Goal: Task Accomplishment & Management: Use online tool/utility

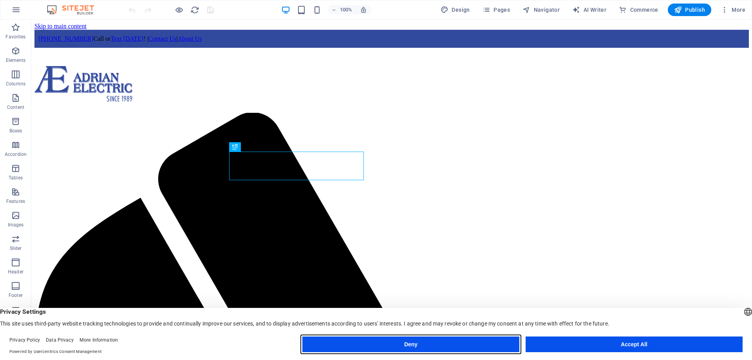
click at [426, 344] on button "Deny" at bounding box center [410, 344] width 217 height 16
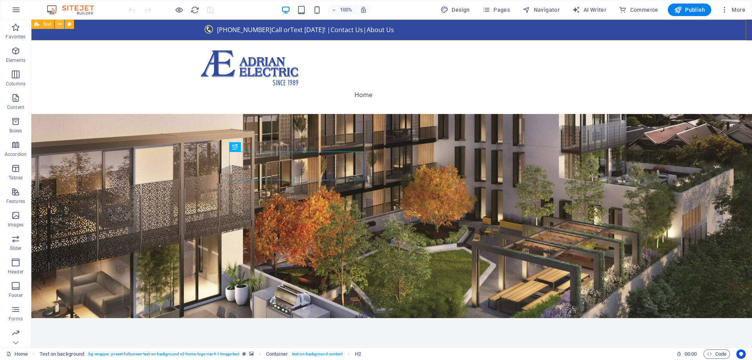
click at [58, 23] on icon at bounding box center [60, 24] width 4 height 8
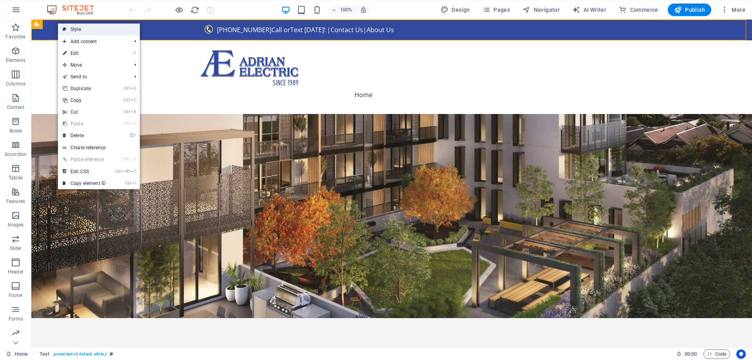
click at [64, 28] on icon at bounding box center [65, 29] width 4 height 12
select select "preset-text-v2-default"
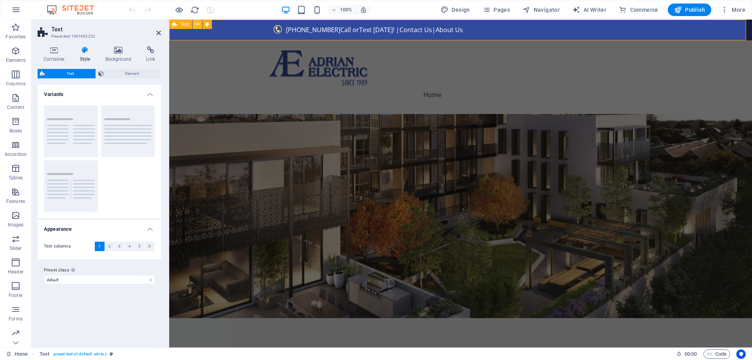
click at [198, 24] on icon at bounding box center [197, 24] width 4 height 8
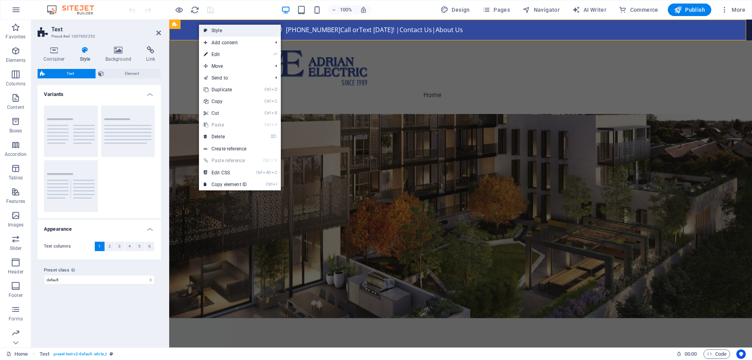
click at [209, 31] on link "Style" at bounding box center [240, 31] width 82 height 12
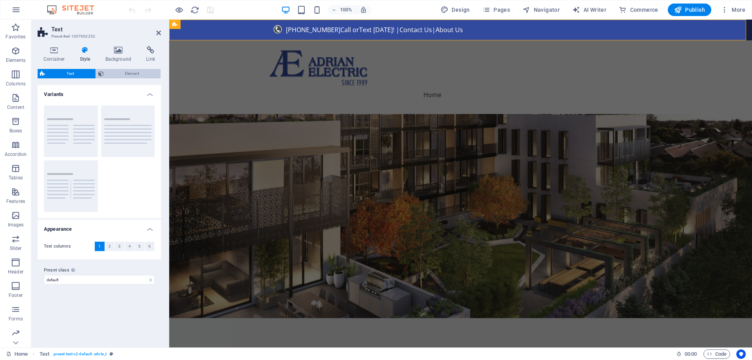
click at [104, 74] on button "Element" at bounding box center [128, 73] width 65 height 9
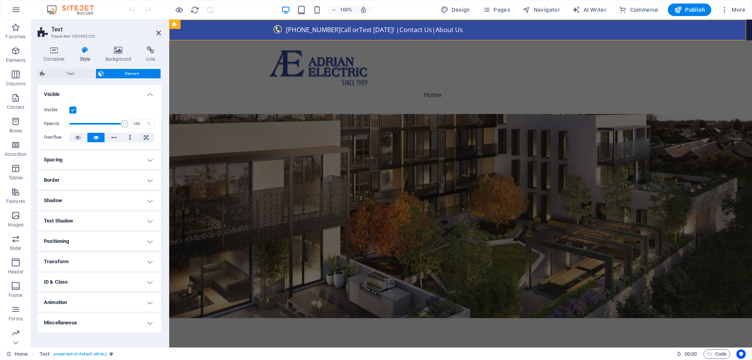
click at [152, 180] on h4 "Border" at bounding box center [99, 180] width 123 height 19
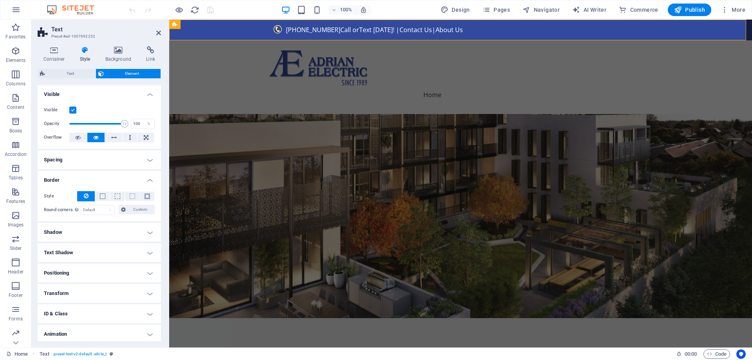
scroll to position [23, 0]
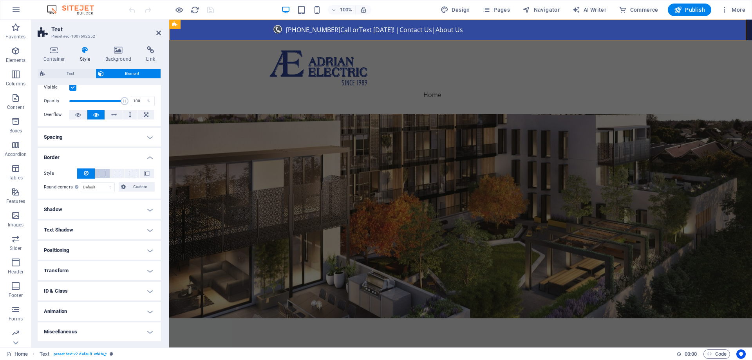
click at [105, 174] on button at bounding box center [102, 173] width 14 height 9
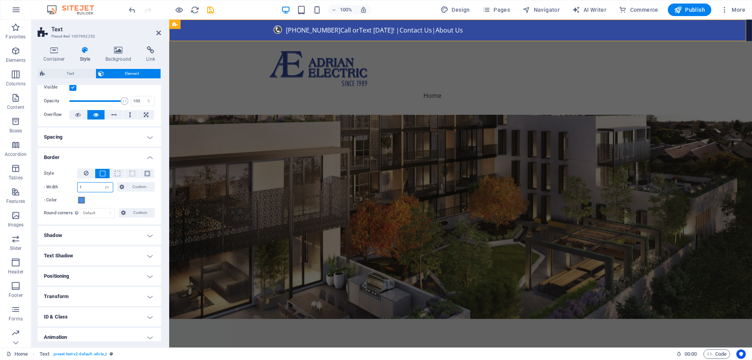
drag, startPoint x: 85, startPoint y: 184, endPoint x: 78, endPoint y: 183, distance: 7.1
click at [78, 183] on input "1" at bounding box center [95, 186] width 35 height 9
type input "2"
click at [84, 200] on span at bounding box center [81, 200] width 6 height 6
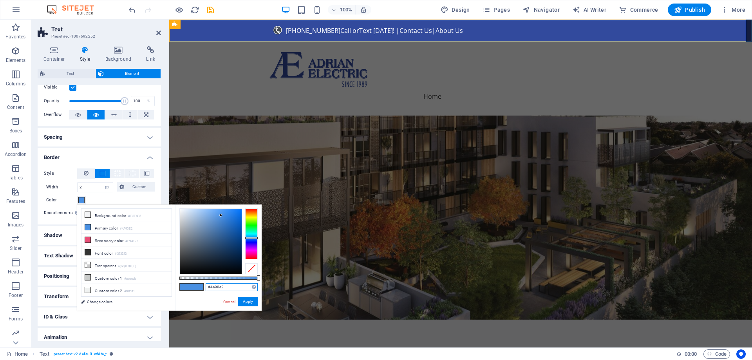
click at [214, 290] on input "#4a90e2" at bounding box center [232, 287] width 52 height 8
paste input "#ccc"
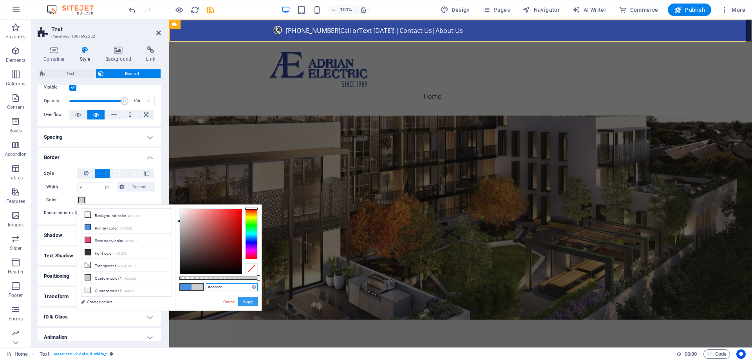
type input "#cccccc"
click at [249, 303] on button "Apply" at bounding box center [248, 301] width 20 height 9
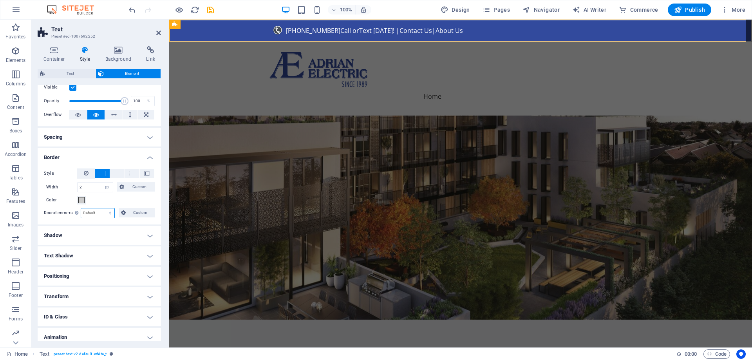
click at [95, 215] on select "Default px rem % vh vw Custom" at bounding box center [97, 212] width 33 height 9
click at [107, 205] on div "Style - Width 2 auto px rem % vh vw Custom Custom 2 auto px rem % vh vw 2 auto …" at bounding box center [99, 193] width 123 height 62
click at [127, 188] on span "Custom" at bounding box center [139, 186] width 26 height 9
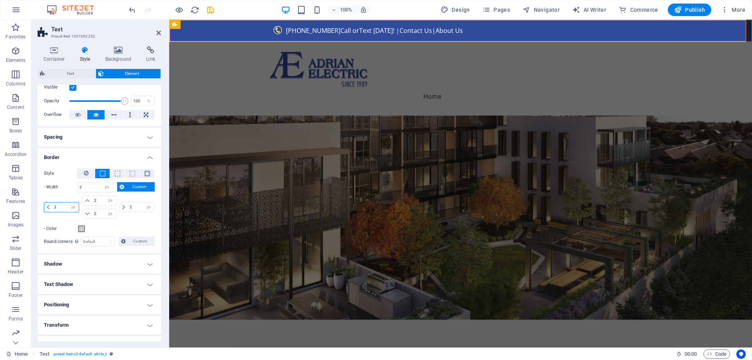
click at [66, 207] on input "2" at bounding box center [65, 206] width 27 height 9
type input "0"
select select "DISABLED_OPTION_VALUE"
click at [94, 202] on input "2" at bounding box center [103, 200] width 23 height 9
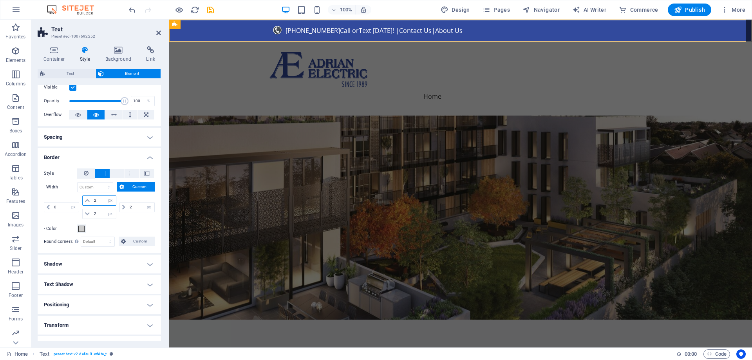
click at [94, 202] on input "2" at bounding box center [103, 200] width 23 height 9
type input "0"
click at [128, 208] on input "2" at bounding box center [141, 206] width 27 height 9
type input "0"
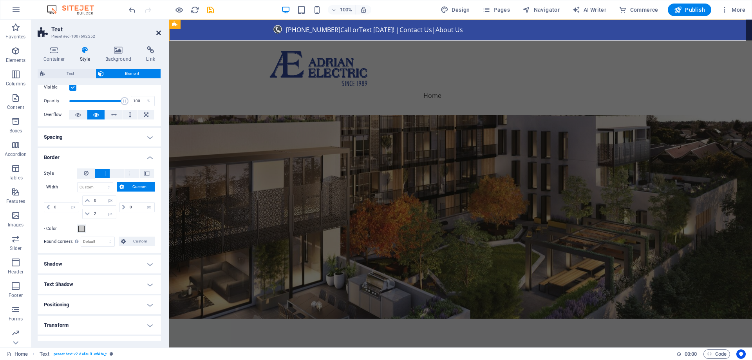
drag, startPoint x: 159, startPoint y: 33, endPoint x: 135, endPoint y: 24, distance: 25.5
click at [159, 33] on icon at bounding box center [158, 33] width 5 height 6
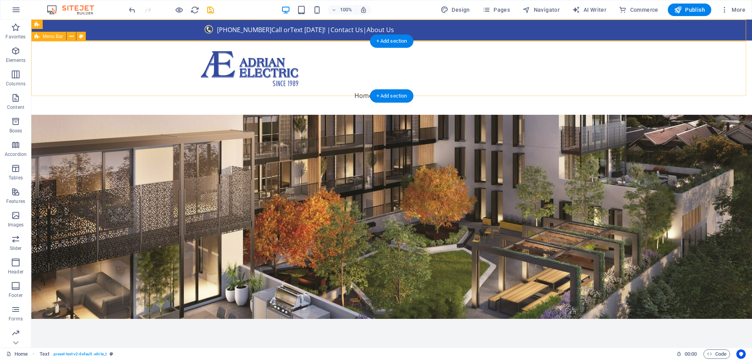
click at [97, 62] on div "Home About Services Get Started EV Quote" at bounding box center [391, 78] width 721 height 74
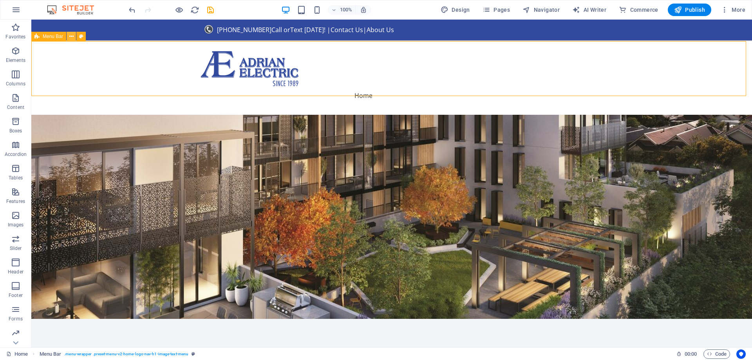
click at [71, 38] on icon at bounding box center [71, 37] width 4 height 8
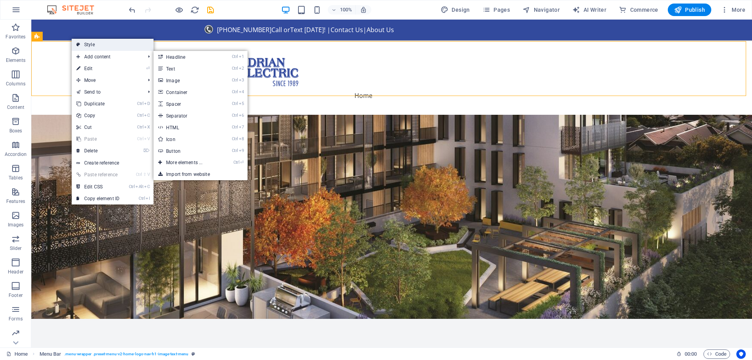
click at [86, 45] on link "Style" at bounding box center [113, 45] width 82 height 12
select select "rem"
select select "preset-menu-v2-home-logo-nav-h1-image-text-menu"
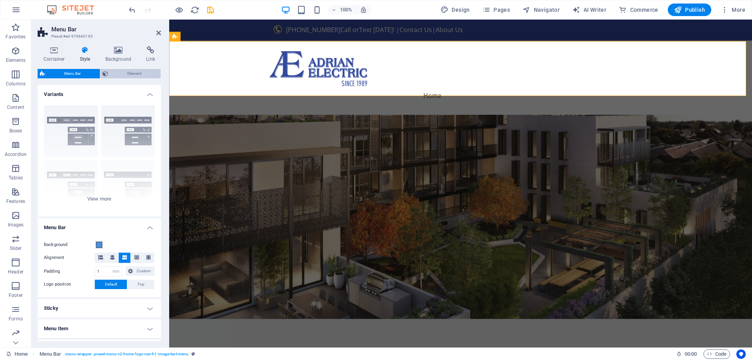
click at [117, 76] on span "Element" at bounding box center [134, 73] width 48 height 9
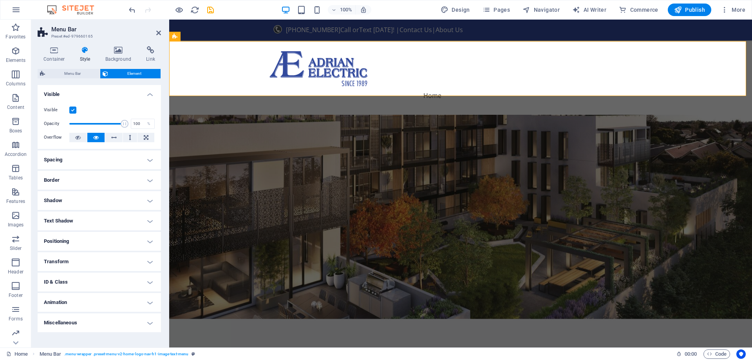
click at [85, 175] on h4 "Border" at bounding box center [99, 180] width 123 height 19
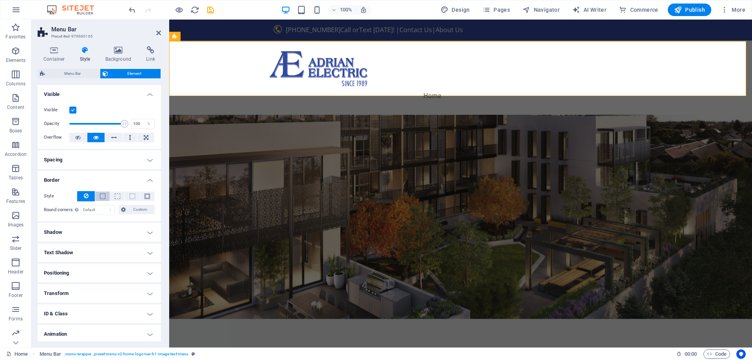
click at [103, 197] on span at bounding box center [102, 195] width 5 height 5
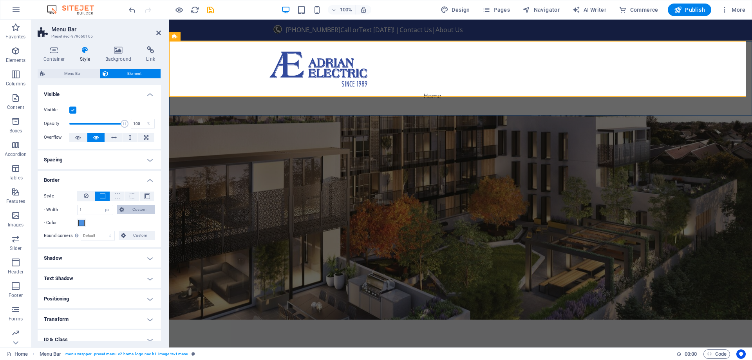
click at [138, 213] on span "Custom" at bounding box center [139, 209] width 26 height 9
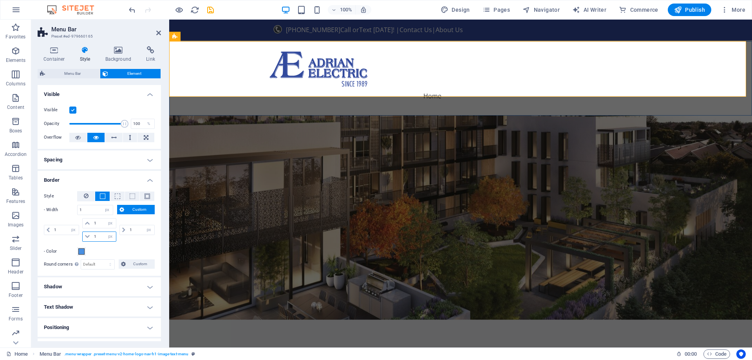
drag, startPoint x: 99, startPoint y: 241, endPoint x: 93, endPoint y: 238, distance: 6.3
click at [93, 238] on input "1" at bounding box center [103, 236] width 23 height 9
paste input "3249"
type input "3249"
select select "DISABLED_OPTION_VALUE"
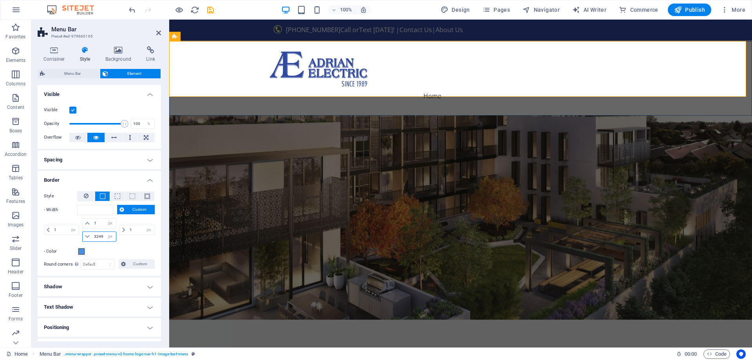
type input "1"
select select "px"
type input "1"
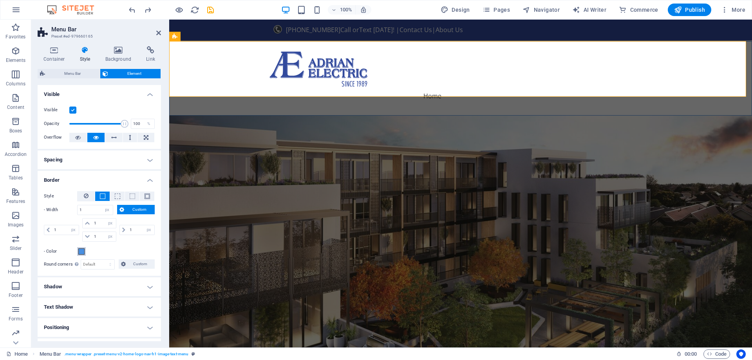
click at [82, 250] on span at bounding box center [81, 251] width 6 height 6
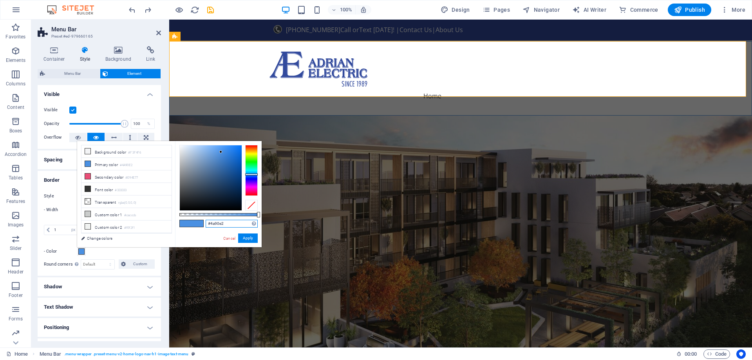
click at [226, 221] on input "#4a90e2" at bounding box center [232, 224] width 52 height 8
paste input "324a9d"
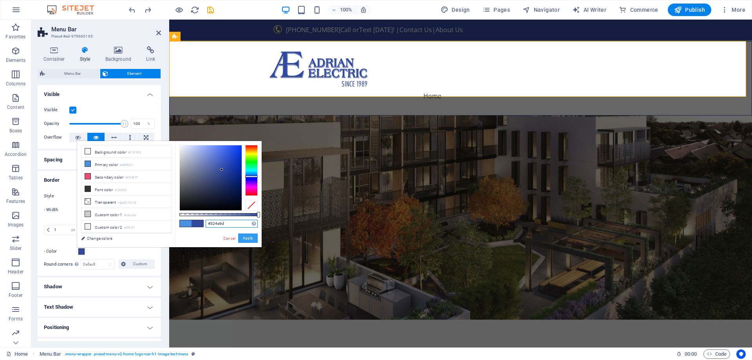
type input "#324a9d"
click at [247, 239] on button "Apply" at bounding box center [248, 237] width 20 height 9
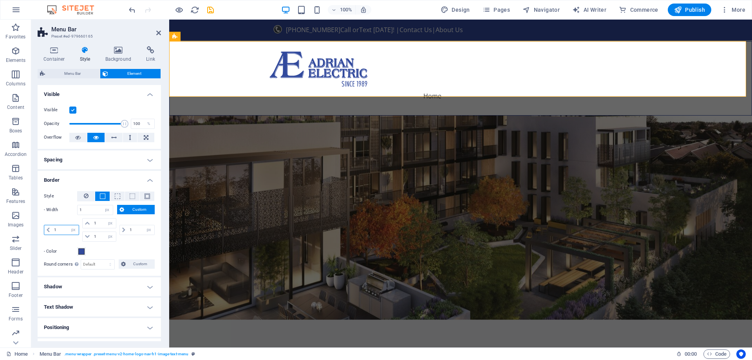
click at [67, 228] on input "1" at bounding box center [65, 229] width 27 height 9
type input "0"
select select "DISABLED_OPTION_VALUE"
click at [99, 218] on div "1 auto px rem % vh vw" at bounding box center [99, 223] width 34 height 10
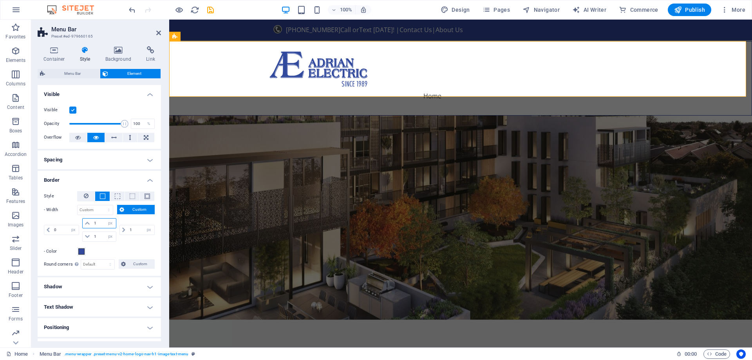
click at [99, 222] on input "1" at bounding box center [103, 223] width 23 height 9
click at [99, 224] on input "1" at bounding box center [103, 223] width 23 height 9
type input "0"
click at [134, 234] on input "1" at bounding box center [141, 229] width 27 height 9
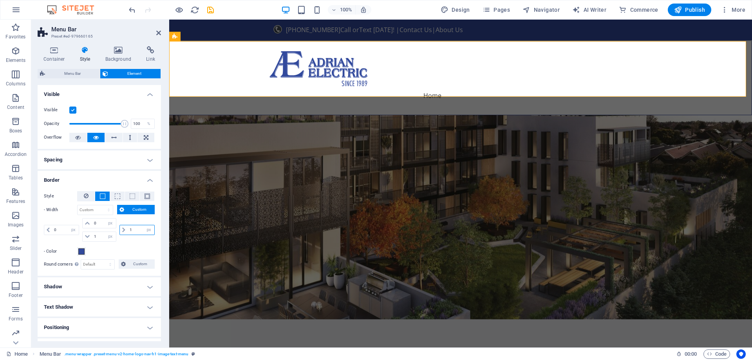
click at [134, 234] on input "1" at bounding box center [141, 229] width 27 height 9
type input "0"
click at [100, 236] on input "1" at bounding box center [103, 236] width 23 height 9
type input "3"
click at [126, 244] on div "Style - Width auto px rem % vh vw Custom Custom 0 auto px rem % vh vw 0 auto px…" at bounding box center [99, 223] width 111 height 65
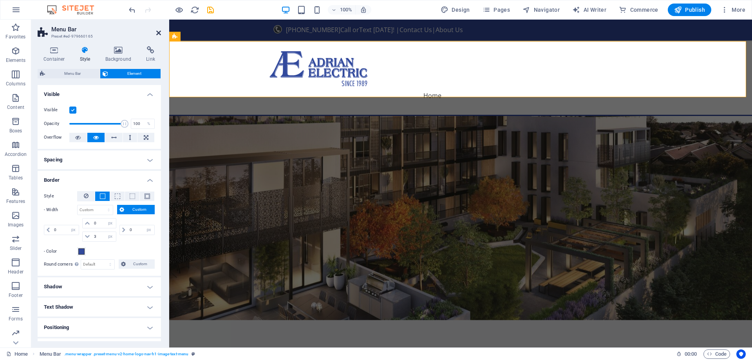
drag, startPoint x: 158, startPoint y: 34, endPoint x: 142, endPoint y: 38, distance: 16.7
click at [158, 34] on icon at bounding box center [158, 33] width 5 height 6
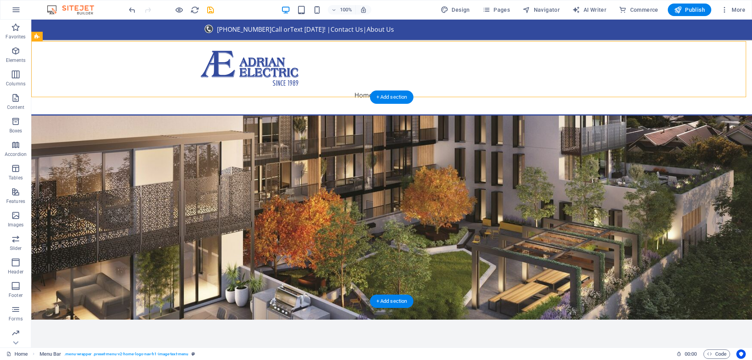
scroll to position [0, 0]
click at [342, 86] on nav "Home About Services Get Started EV Quote" at bounding box center [391, 95] width 382 height 19
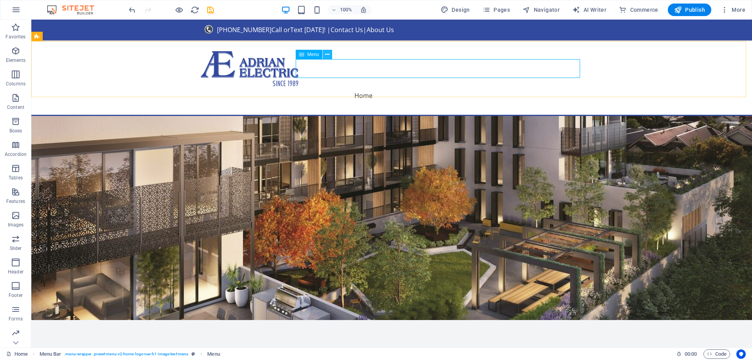
click at [327, 52] on icon at bounding box center [327, 55] width 4 height 8
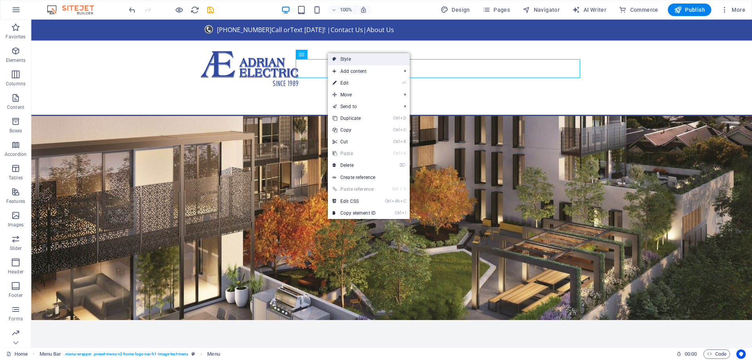
click at [344, 58] on link "Style" at bounding box center [369, 59] width 82 height 12
select select "rem"
select select "preset-menu-v2-home-logo-nav-h1-image-text-menu"
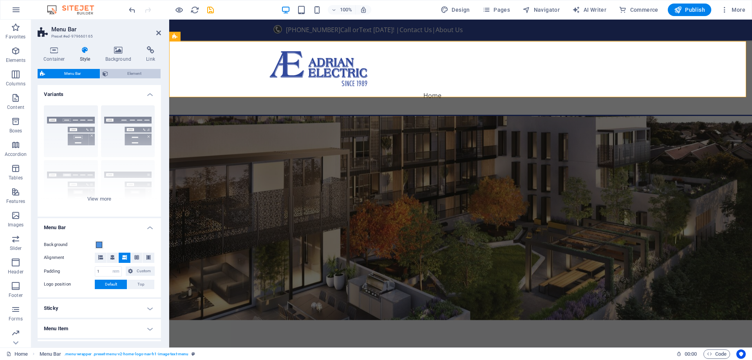
click at [119, 71] on span "Element" at bounding box center [134, 73] width 48 height 9
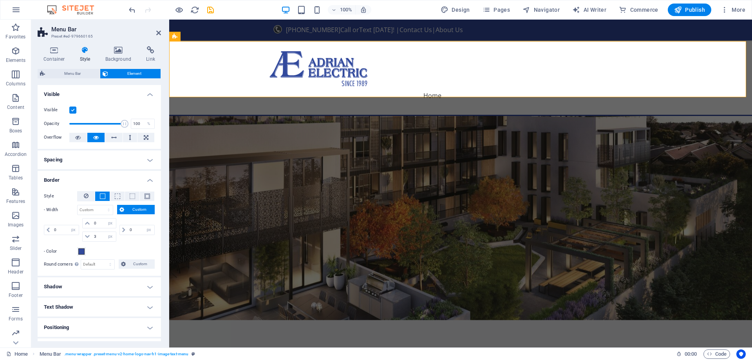
click at [149, 182] on h4 "Border" at bounding box center [99, 178] width 123 height 14
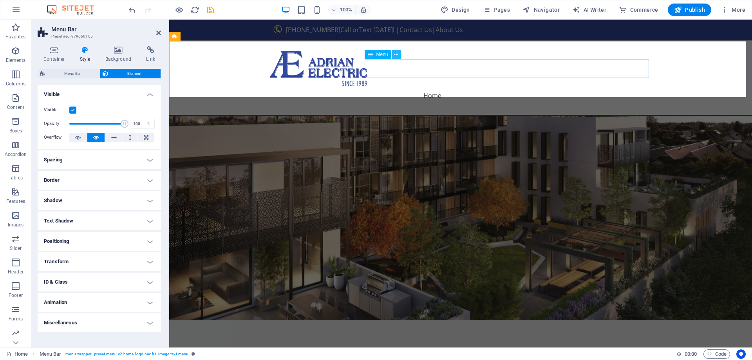
click at [398, 54] on icon at bounding box center [396, 55] width 4 height 8
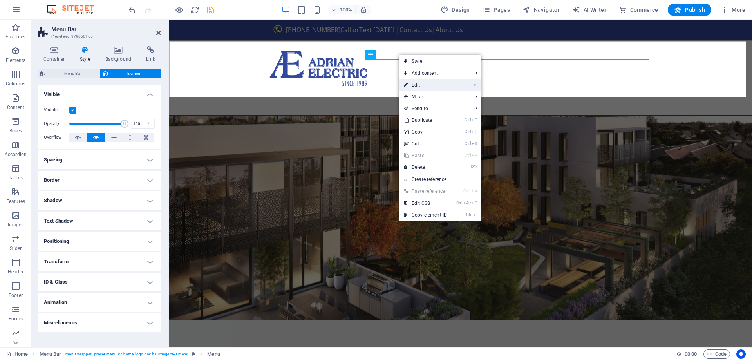
click at [414, 84] on link "⏎ Edit" at bounding box center [425, 85] width 52 height 12
select select
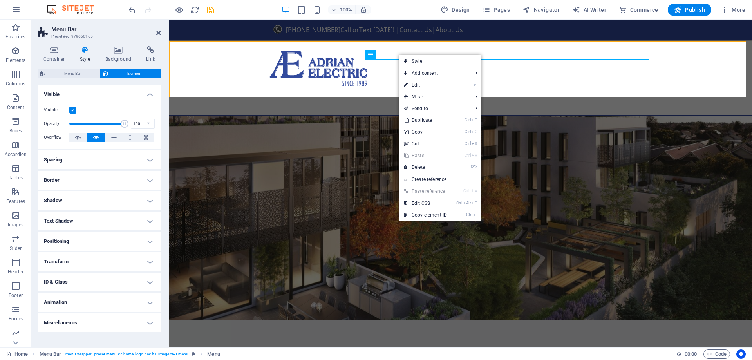
select select
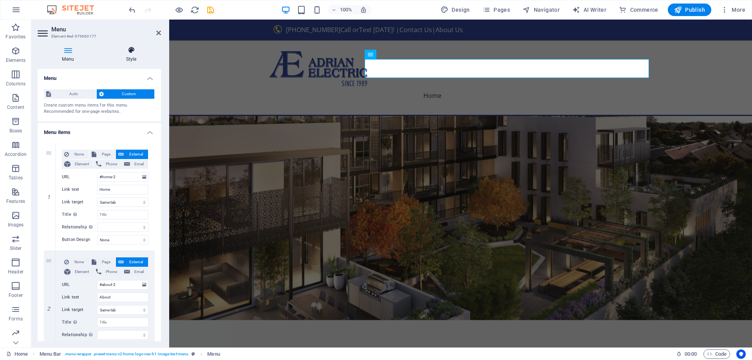
click at [127, 53] on icon at bounding box center [131, 50] width 60 height 8
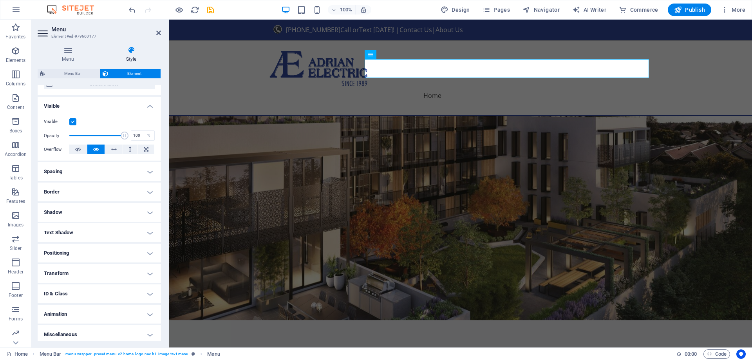
scroll to position [75, 0]
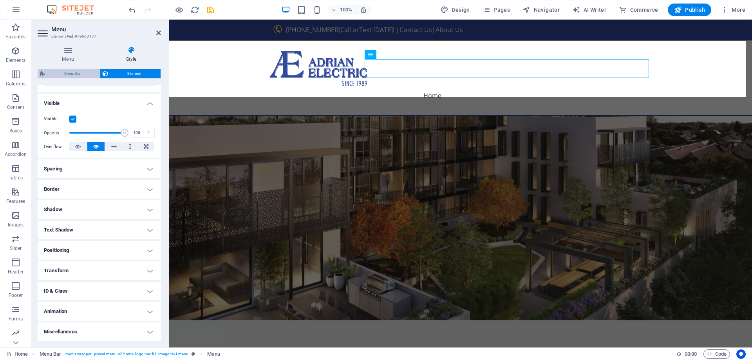
click at [65, 73] on span "Menu Bar" at bounding box center [72, 73] width 50 height 9
select select "rem"
select select "preset-menu-v2-home-logo-nav-h1-image-text-menu"
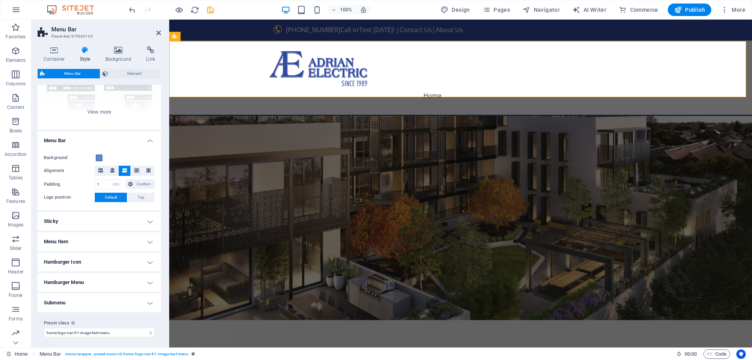
scroll to position [89, 0]
click at [139, 78] on span "Element" at bounding box center [134, 73] width 48 height 9
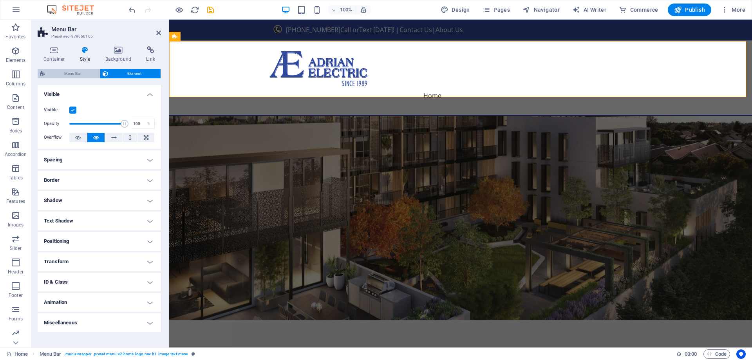
click at [52, 72] on span "Menu Bar" at bounding box center [72, 73] width 50 height 9
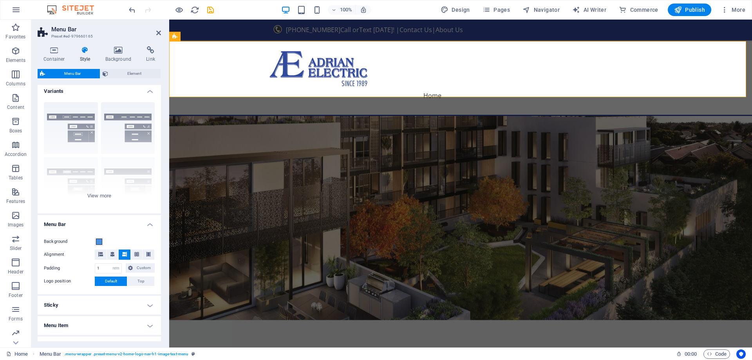
scroll to position [0, 0]
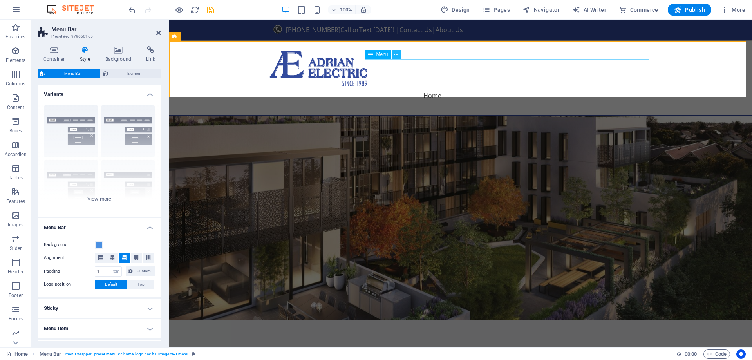
click at [397, 54] on icon at bounding box center [396, 55] width 4 height 8
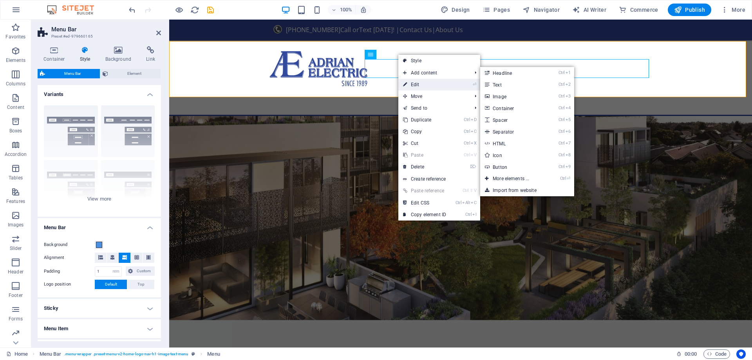
click at [412, 84] on link "⏎ Edit" at bounding box center [424, 85] width 52 height 12
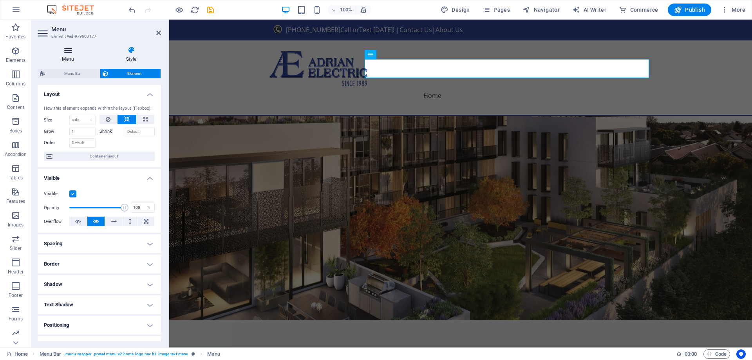
click at [70, 53] on icon at bounding box center [68, 50] width 61 height 8
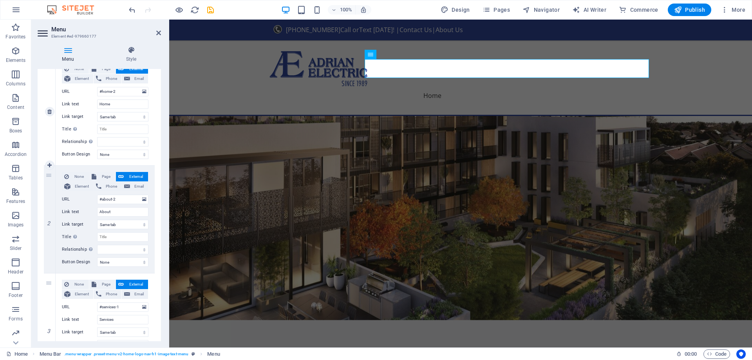
scroll to position [39, 0]
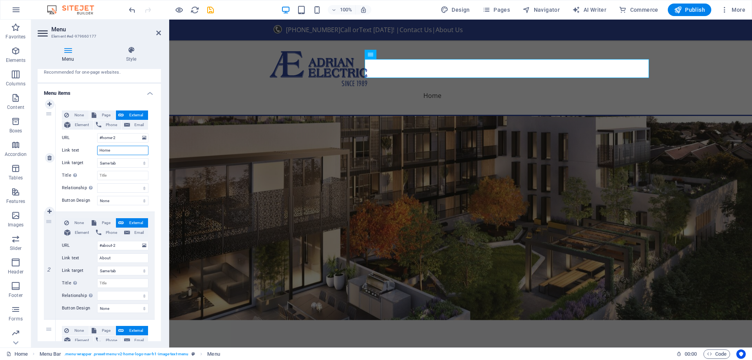
click at [112, 148] on input "Home" at bounding box center [122, 150] width 51 height 9
paste input "Residential"
type input "Residential"
select select
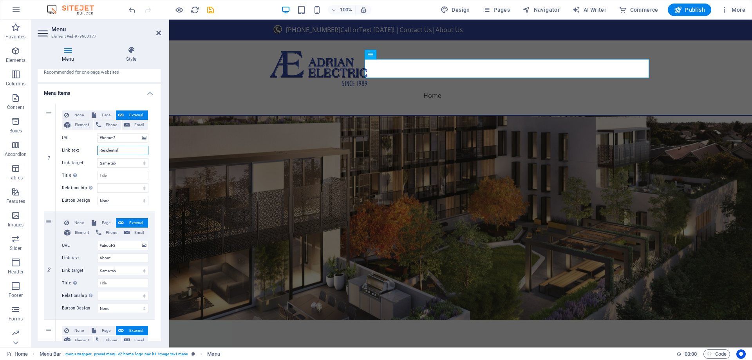
select select
type input "Residential"
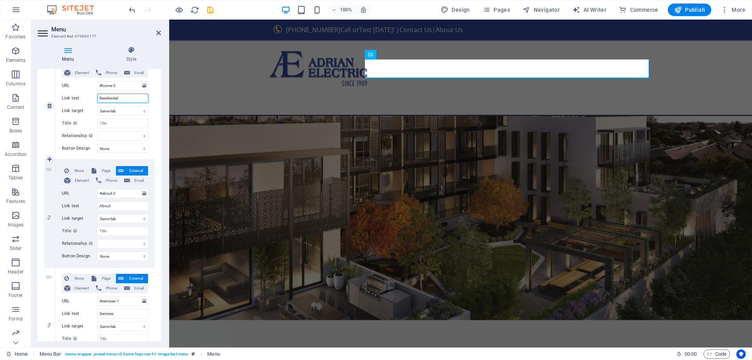
scroll to position [117, 0]
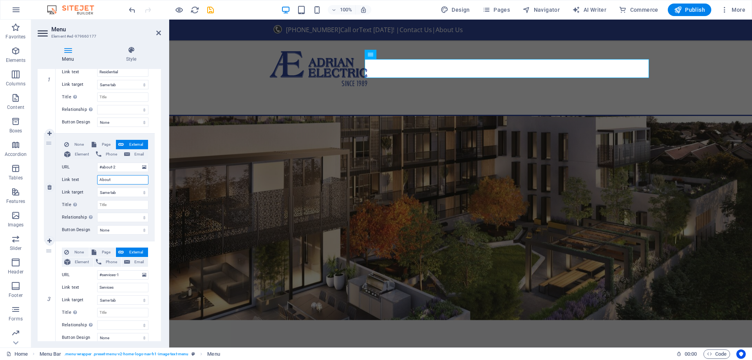
click at [116, 184] on input "About" at bounding box center [122, 179] width 51 height 9
paste input "EV Chargers"
type input "EV Chargers"
select select
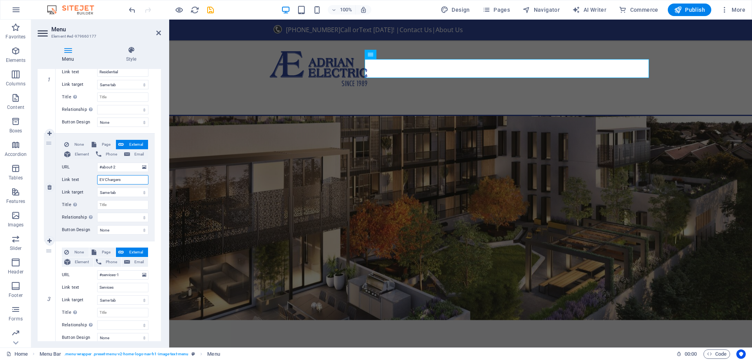
select select
type input "EV Chargers"
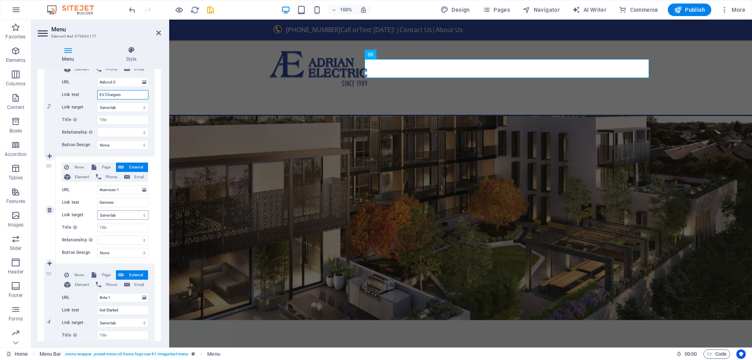
scroll to position [235, 0]
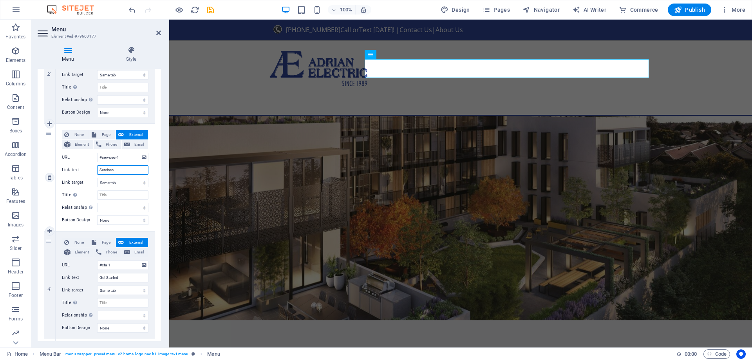
click at [118, 170] on input "Services" at bounding box center [122, 169] width 51 height 9
paste input "Kohler Generator"
type input "Kohler Generators"
select select
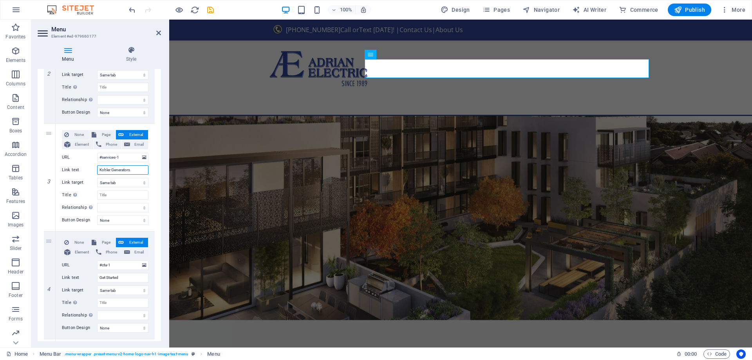
select select
type input "Kohler Generators"
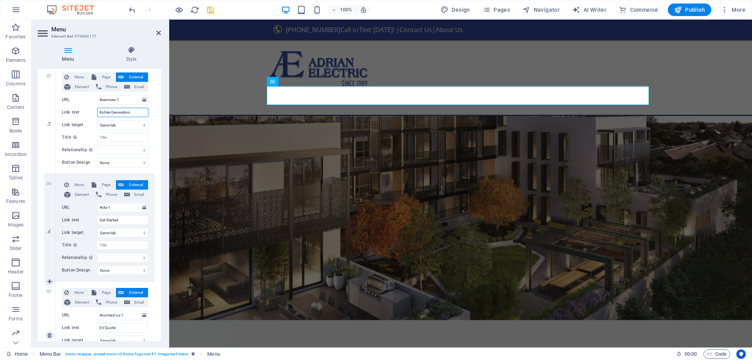
scroll to position [313, 0]
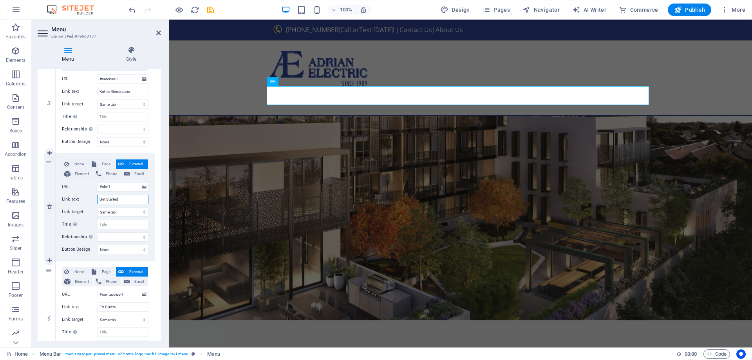
click at [110, 200] on input "Get Started" at bounding box center [122, 199] width 51 height 9
paste input "Commercial"
type input "Commercial"
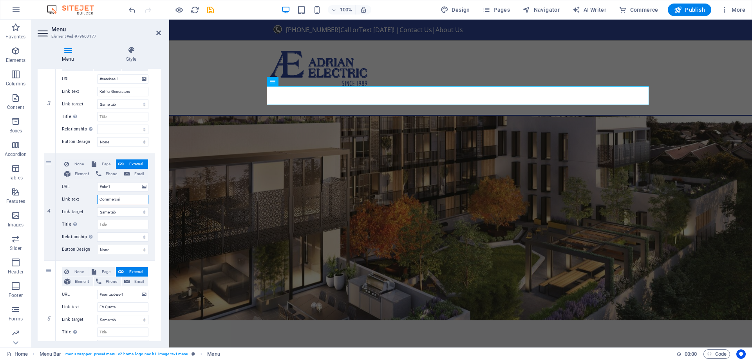
select select
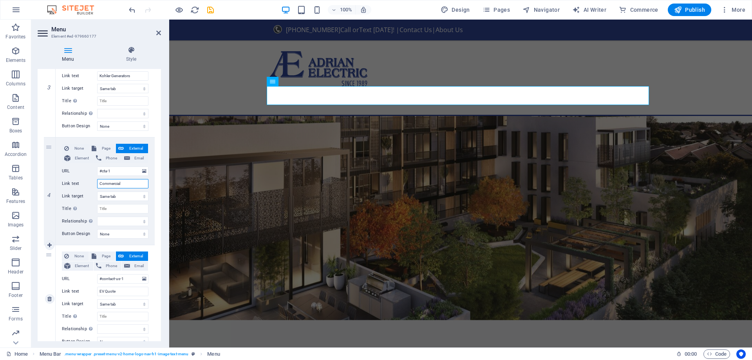
scroll to position [362, 0]
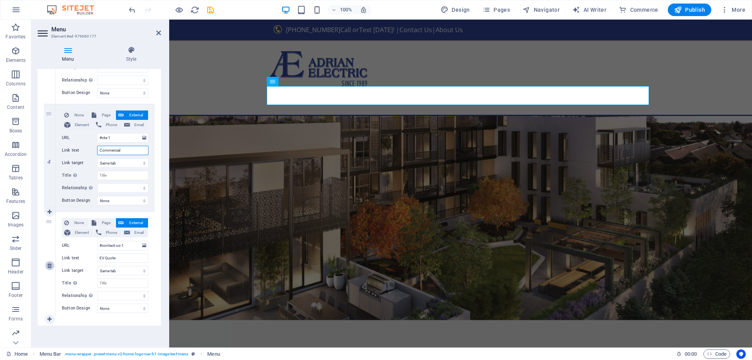
type input "Commercial"
click at [48, 266] on icon at bounding box center [49, 265] width 4 height 5
select select
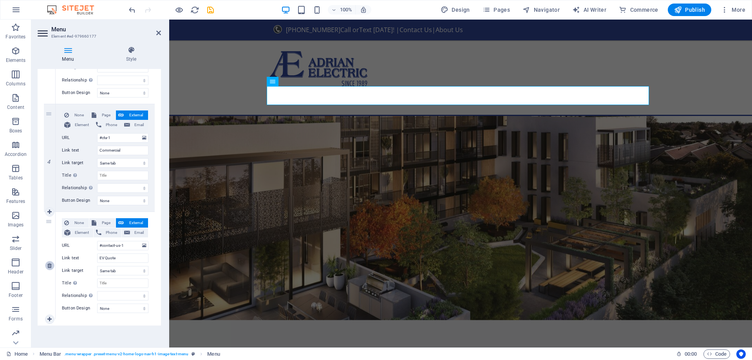
select select
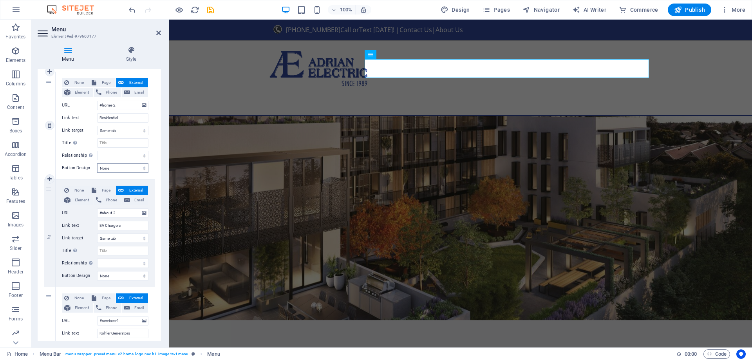
scroll to position [196, 0]
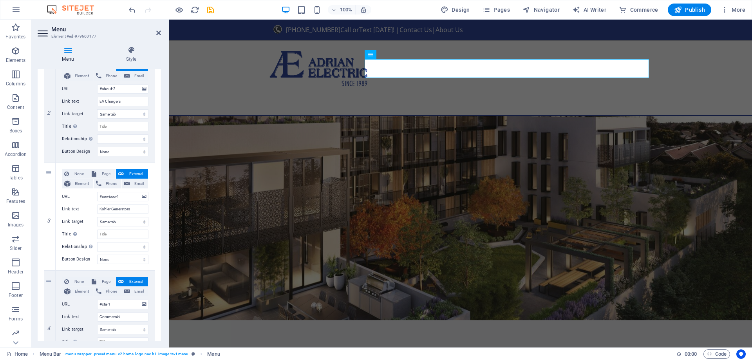
select select
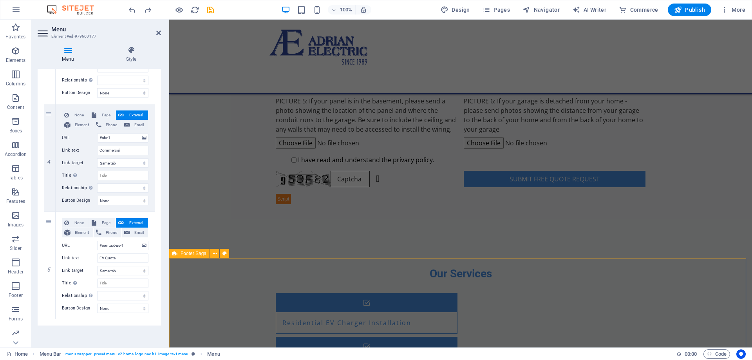
scroll to position [744, 0]
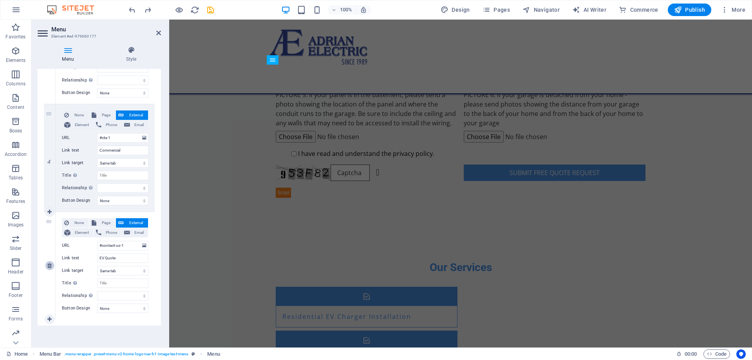
click at [49, 267] on icon at bounding box center [49, 265] width 4 height 5
select select
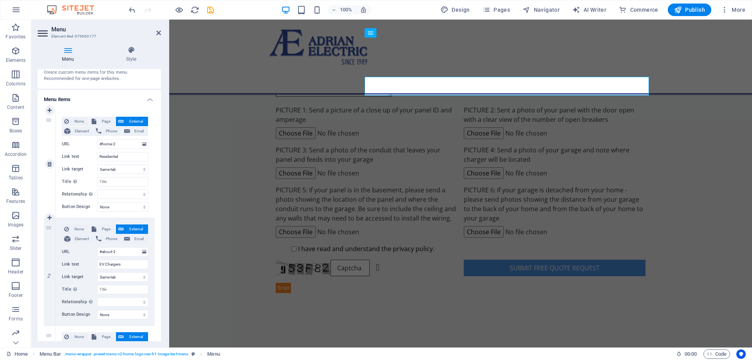
scroll to position [0, 0]
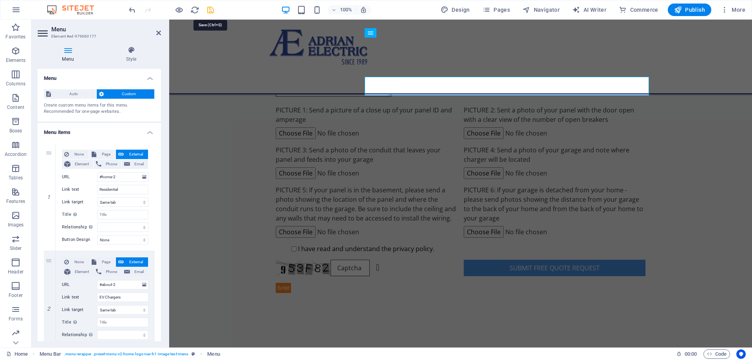
click at [211, 13] on icon "save" at bounding box center [210, 9] width 9 height 9
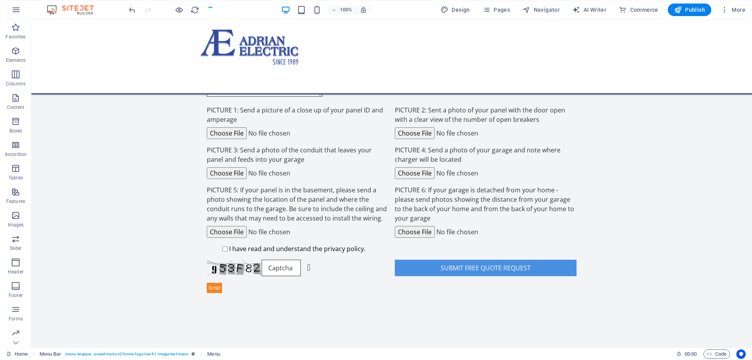
checkbox input "false"
click at [177, 68] on h6 "Presentation mode" at bounding box center [185, 67] width 52 height 9
click at [179, 11] on icon "button" at bounding box center [179, 9] width 9 height 9
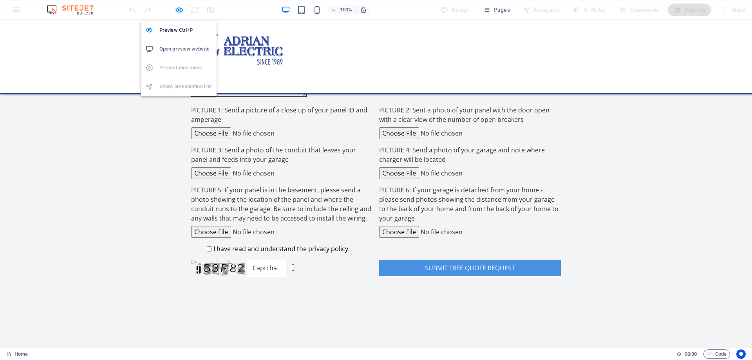
click at [180, 52] on h6 "Open preview website" at bounding box center [185, 48] width 52 height 9
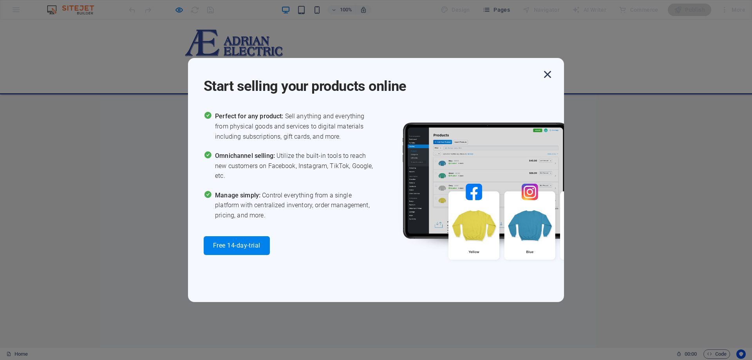
click at [545, 70] on icon "button" at bounding box center [547, 74] width 14 height 14
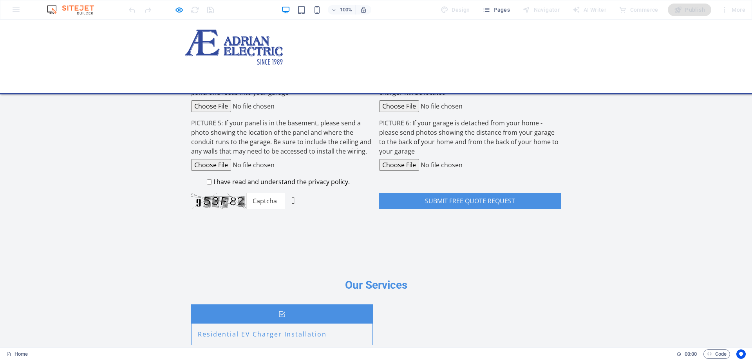
scroll to position [753, 0]
click at [178, 13] on icon "button" at bounding box center [179, 9] width 9 height 9
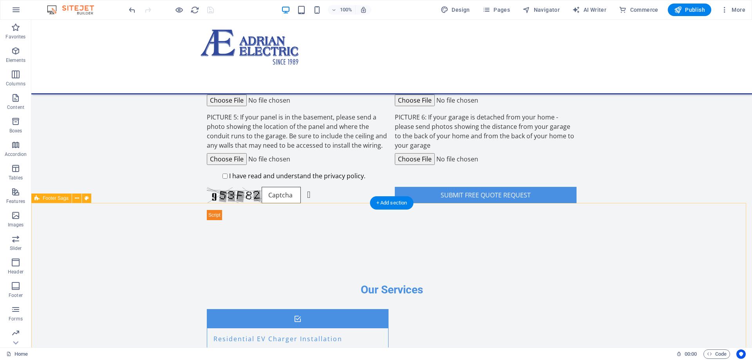
scroll to position [764, 0]
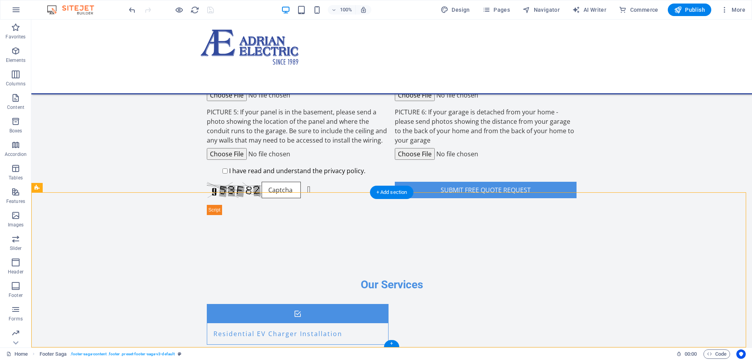
drag, startPoint x: 125, startPoint y: 205, endPoint x: 457, endPoint y: 288, distance: 342.3
click at [78, 187] on icon at bounding box center [77, 188] width 4 height 8
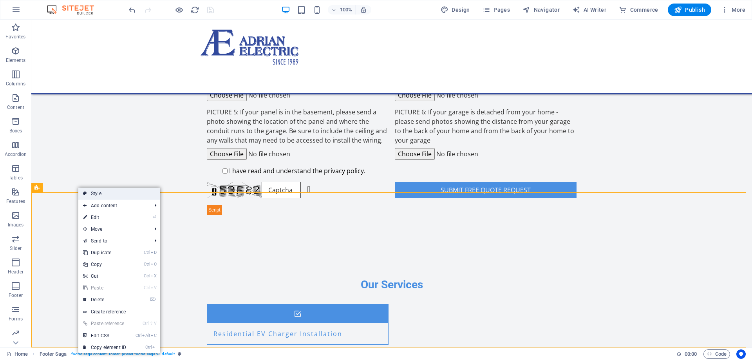
click at [90, 194] on link "Style" at bounding box center [119, 194] width 82 height 12
select select "rem"
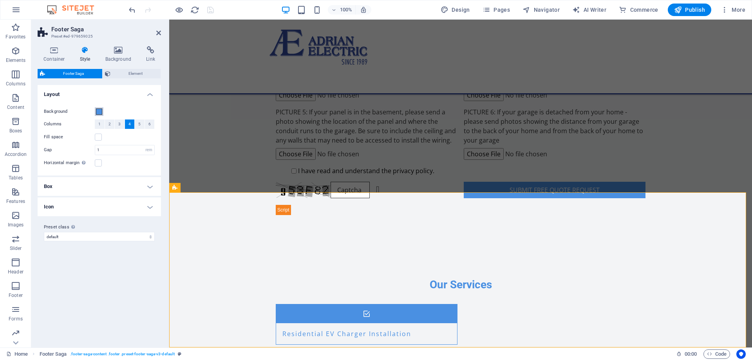
click at [98, 111] on span at bounding box center [99, 111] width 6 height 6
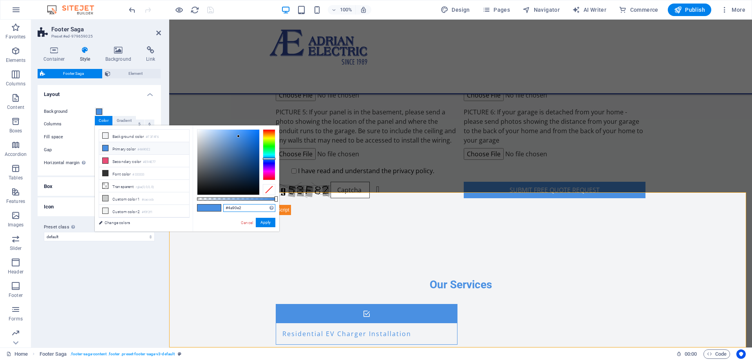
click at [235, 206] on input "#4a90e2" at bounding box center [249, 208] width 52 height 8
paste input "#013068"
type input "#013068"
click at [261, 222] on button "Apply" at bounding box center [266, 222] width 20 height 9
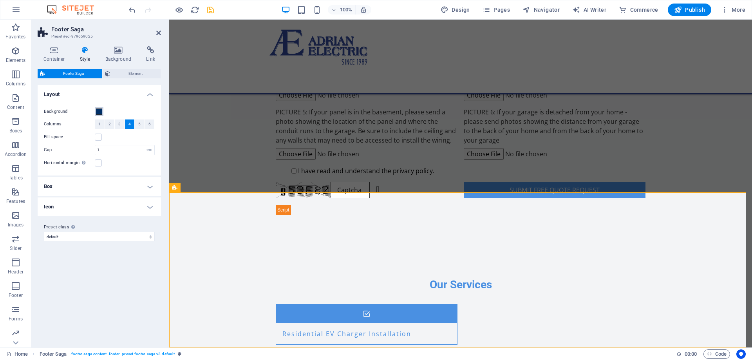
click at [97, 112] on span at bounding box center [99, 111] width 6 height 6
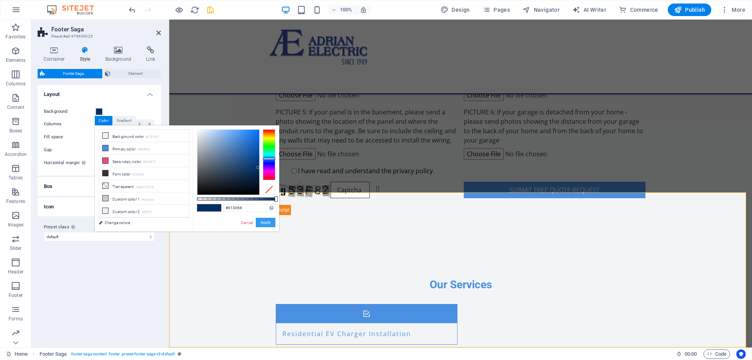
click at [269, 223] on button "Apply" at bounding box center [266, 222] width 20 height 9
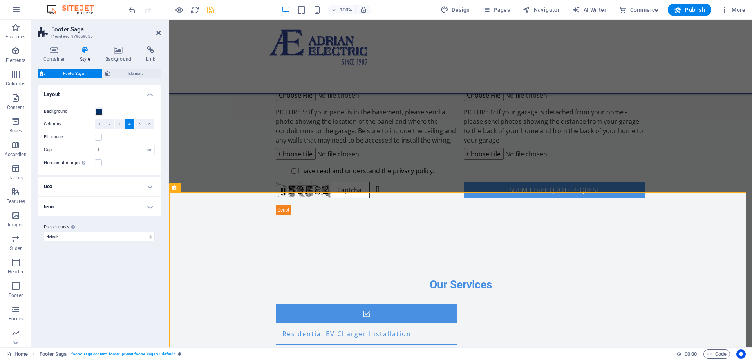
click at [101, 186] on h4 "Box" at bounding box center [99, 186] width 123 height 19
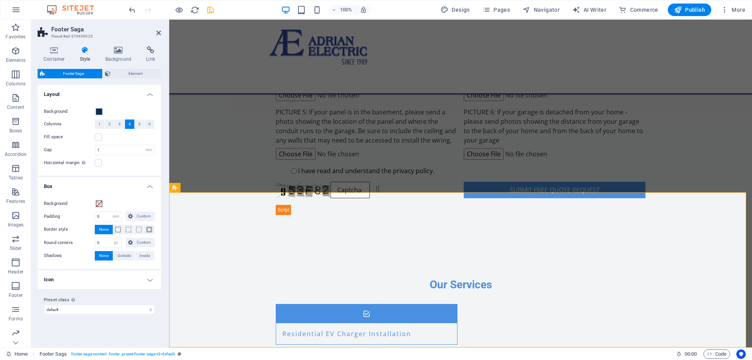
click at [101, 185] on h4 "Box" at bounding box center [99, 184] width 123 height 14
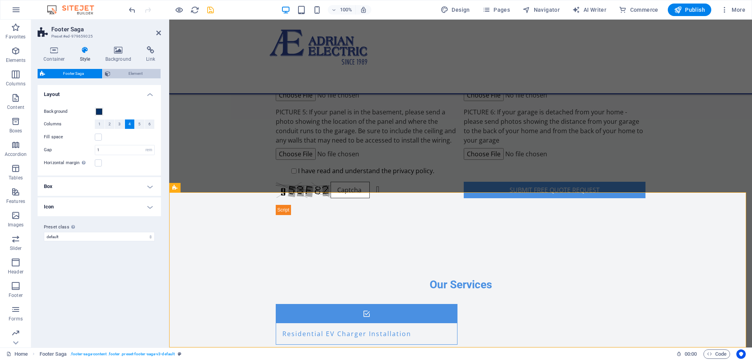
click at [123, 74] on span "Element" at bounding box center [136, 73] width 46 height 9
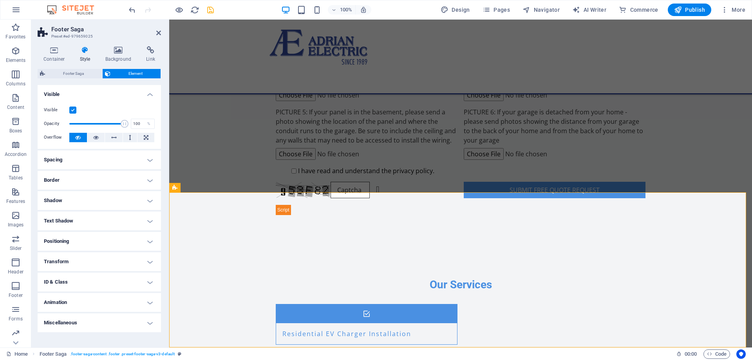
click at [86, 157] on h4 "Spacing" at bounding box center [99, 159] width 123 height 19
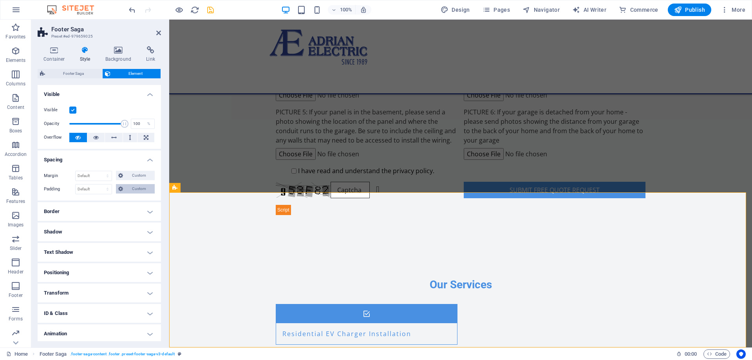
click at [133, 191] on span "Custom" at bounding box center [138, 188] width 27 height 9
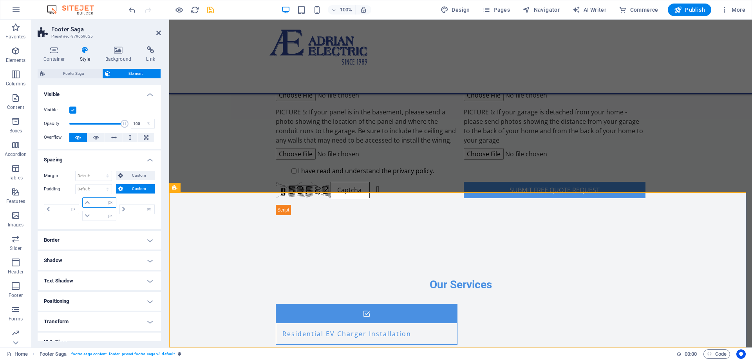
click at [95, 202] on input "number" at bounding box center [103, 202] width 23 height 9
type input "30"
type input "0"
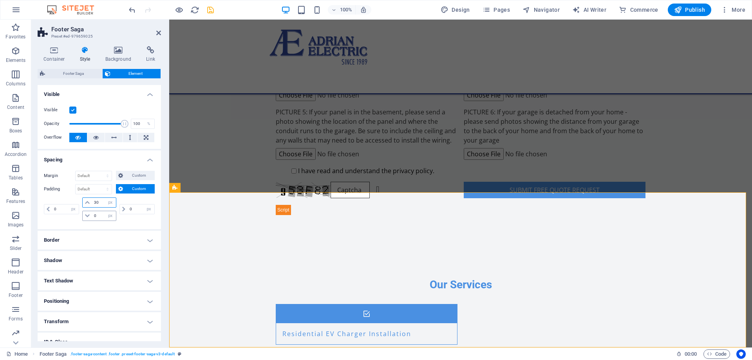
scroll to position [713, 0]
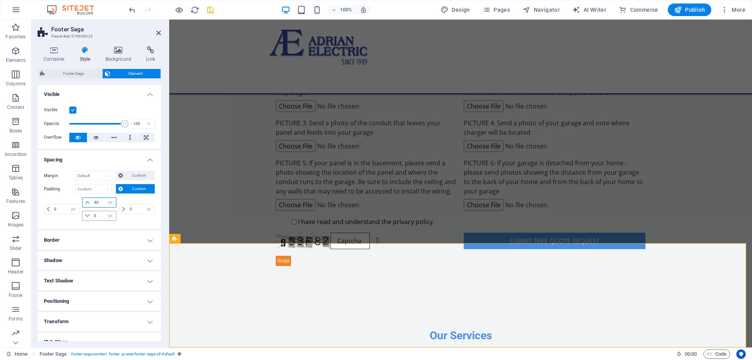
type input "30"
drag, startPoint x: 98, startPoint y: 214, endPoint x: 92, endPoint y: 215, distance: 5.9
click at [92, 215] on input "0" at bounding box center [103, 215] width 23 height 9
type input "30"
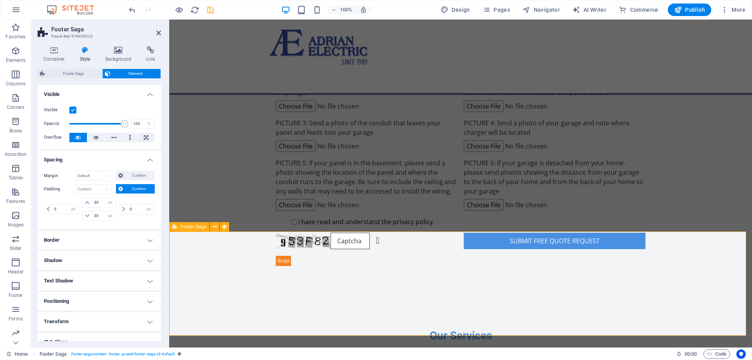
scroll to position [725, 0]
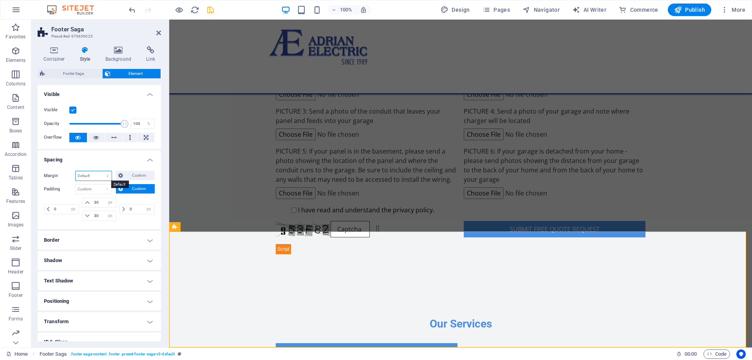
click at [99, 177] on select "Default auto px % rem vw vh Custom" at bounding box center [94, 175] width 36 height 9
click at [137, 176] on span "Custom" at bounding box center [138, 175] width 27 height 9
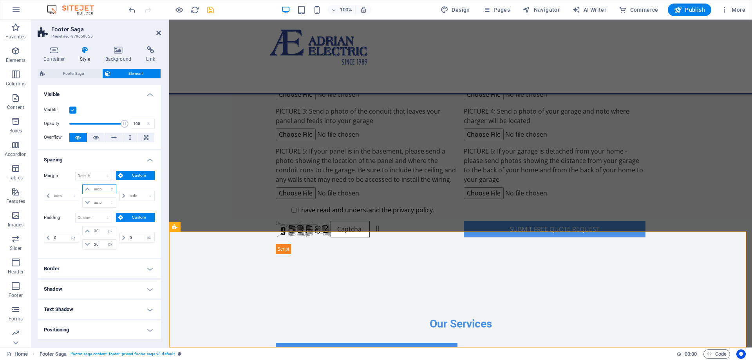
click at [92, 187] on select "auto px % rem vw vh" at bounding box center [99, 188] width 33 height 9
click at [104, 190] on select "auto px % rem vw vh" at bounding box center [99, 188] width 33 height 9
select select "px"
click at [104, 184] on select "auto px % rem vw vh" at bounding box center [99, 188] width 33 height 9
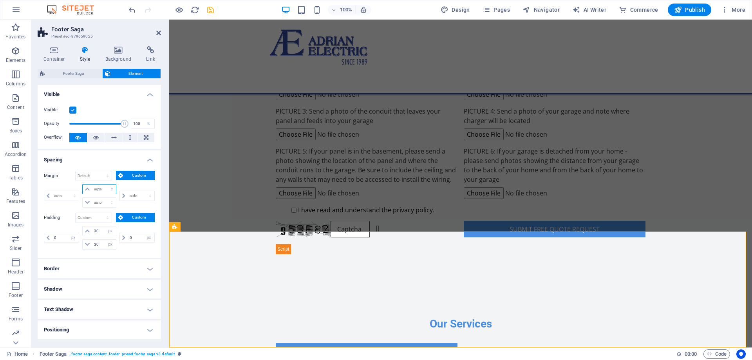
type input "0"
select select "px"
type input "0"
select select "px"
type input "0"
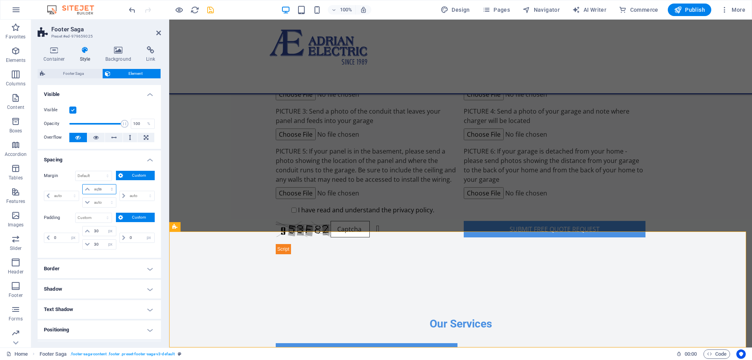
type input "0"
select select "px"
type input "0"
select select "px"
click at [102, 191] on input "0" at bounding box center [103, 188] width 23 height 9
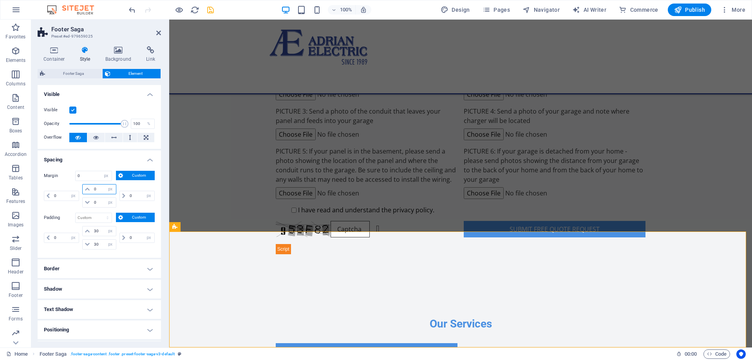
click at [102, 191] on input "0" at bounding box center [103, 188] width 23 height 9
type input "30"
select select "DISABLED_OPTION_VALUE"
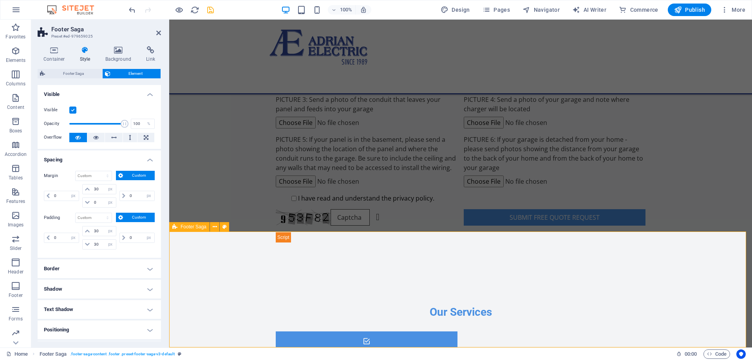
click at [296, 256] on icon at bounding box center [295, 256] width 4 height 8
click at [308, 238] on icon at bounding box center [307, 239] width 4 height 8
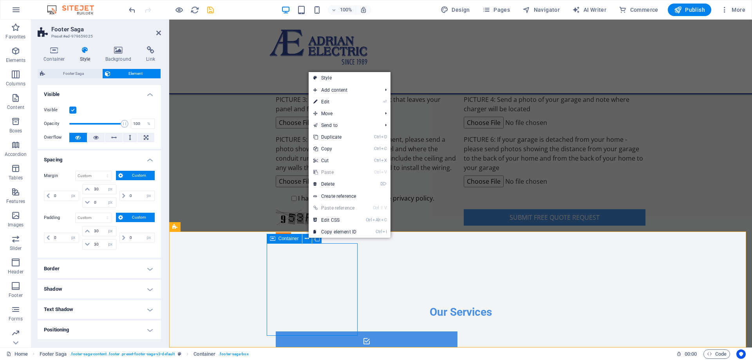
click at [272, 240] on icon at bounding box center [272, 238] width 5 height 9
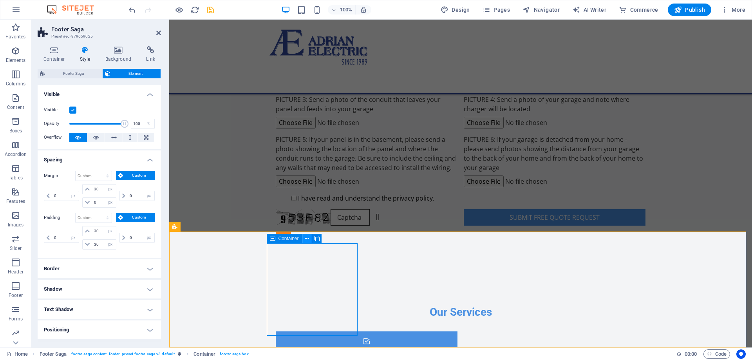
click at [307, 238] on icon at bounding box center [307, 239] width 4 height 8
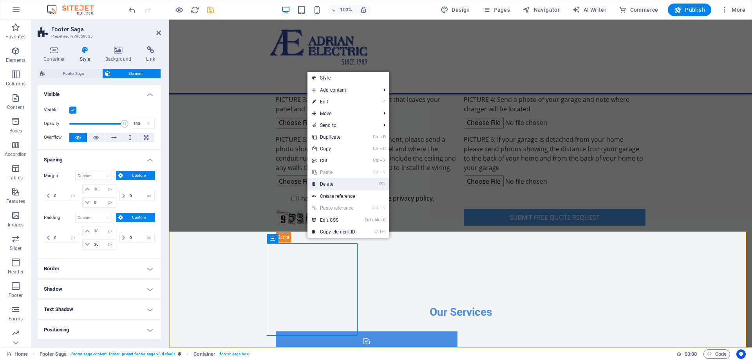
click at [316, 185] on link "⌦ Delete" at bounding box center [333, 184] width 52 height 12
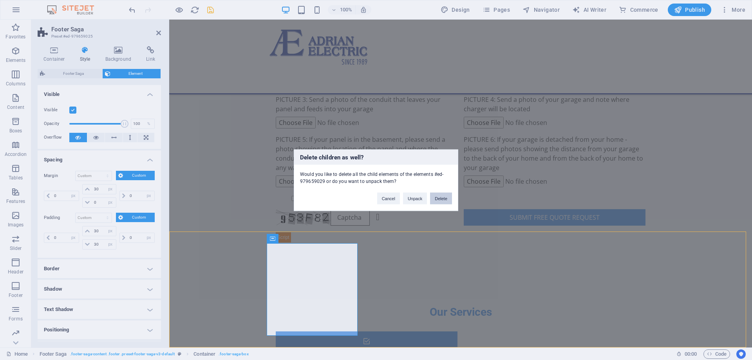
click at [439, 199] on button "Delete" at bounding box center [441, 198] width 22 height 12
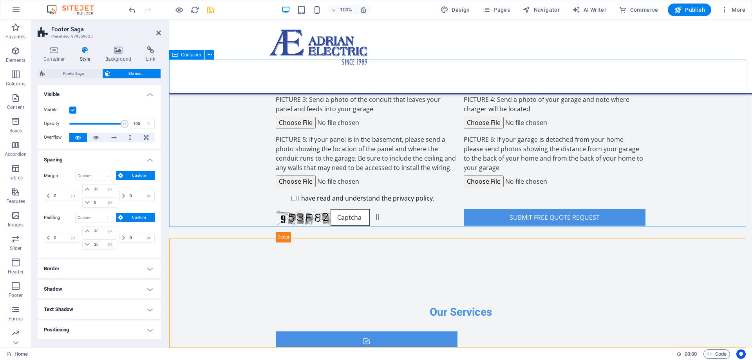
scroll to position [730, 0]
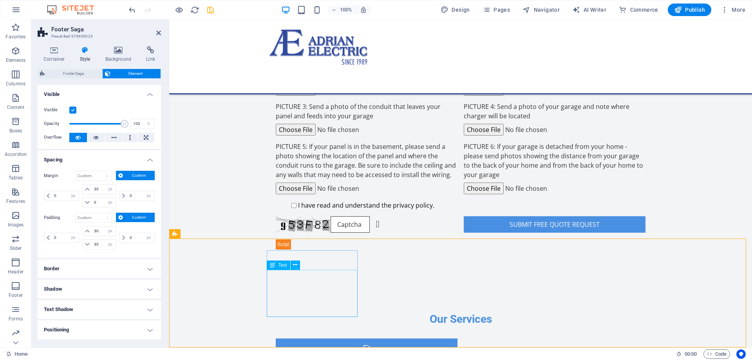
click at [308, 243] on icon at bounding box center [306, 246] width 4 height 8
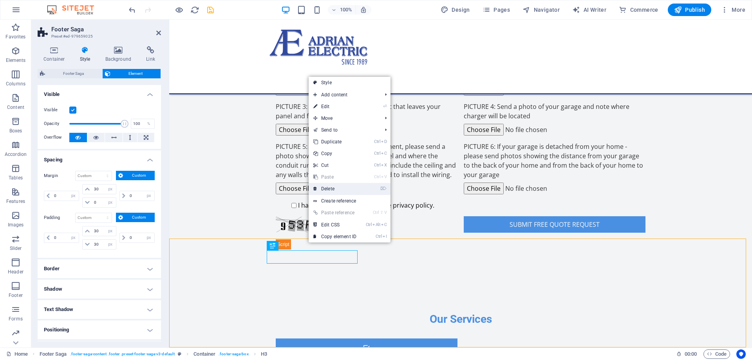
click at [328, 185] on link "⌦ Delete" at bounding box center [335, 189] width 52 height 12
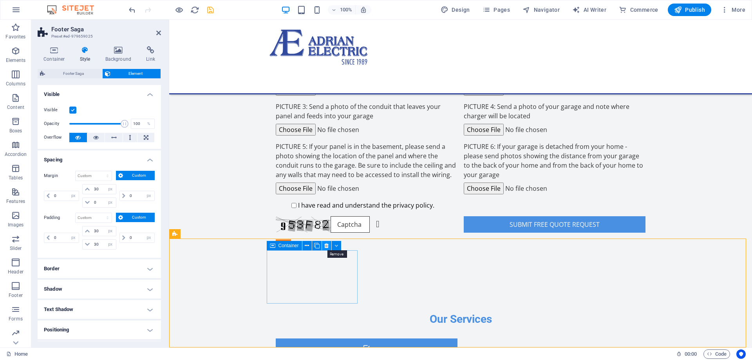
click at [326, 246] on icon at bounding box center [326, 246] width 4 height 8
drag, startPoint x: 326, startPoint y: 245, endPoint x: 144, endPoint y: 228, distance: 183.3
click at [326, 245] on icon at bounding box center [326, 246] width 4 height 8
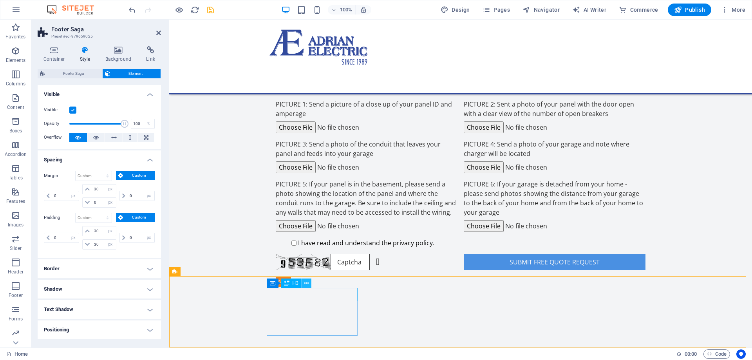
click at [308, 284] on icon at bounding box center [306, 283] width 4 height 8
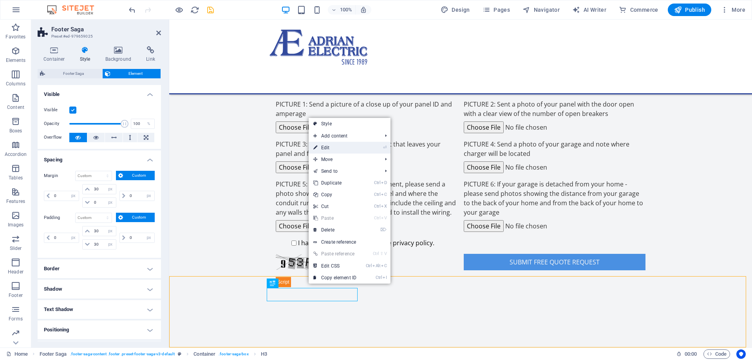
click at [334, 149] on link "⏎ Edit" at bounding box center [335, 148] width 52 height 12
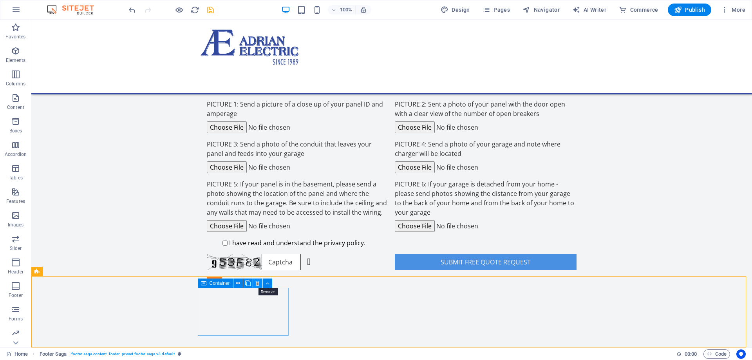
click at [256, 285] on icon at bounding box center [257, 283] width 4 height 8
click at [258, 281] on icon at bounding box center [257, 283] width 4 height 8
click at [381, 273] on div "+ Add section" at bounding box center [391, 275] width 43 height 13
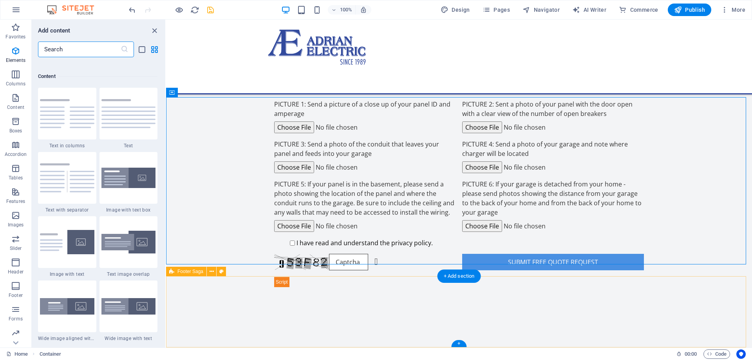
scroll to position [1370, 0]
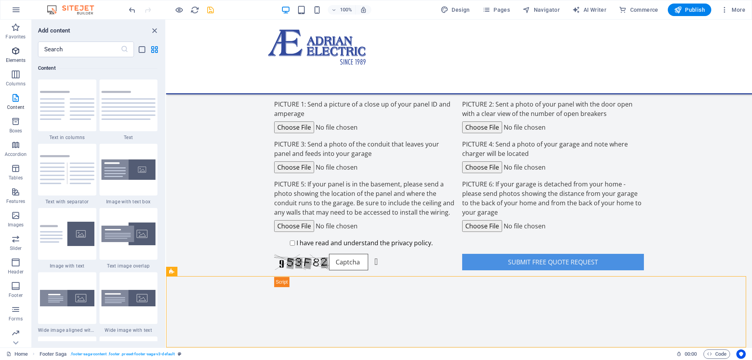
click at [14, 45] on button "Elements" at bounding box center [15, 54] width 31 height 23
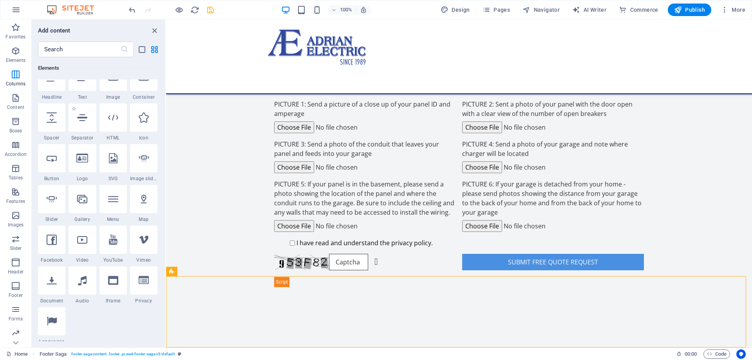
scroll to position [83, 0]
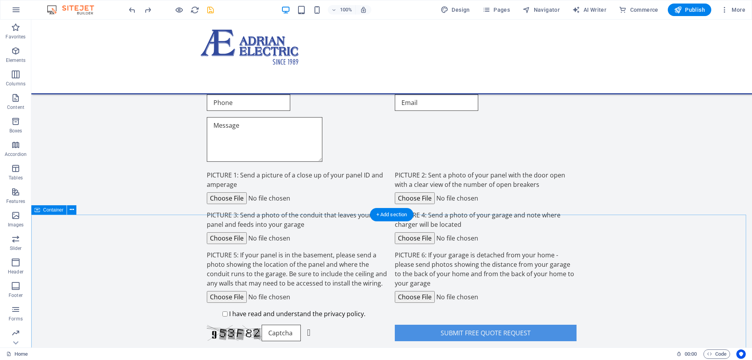
scroll to position [692, 0]
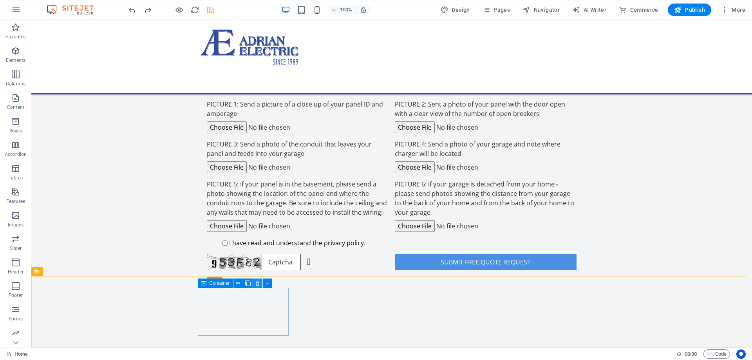
click at [258, 281] on icon at bounding box center [257, 283] width 4 height 8
click at [257, 285] on icon at bounding box center [257, 283] width 4 height 8
click at [75, 270] on icon at bounding box center [77, 271] width 4 height 8
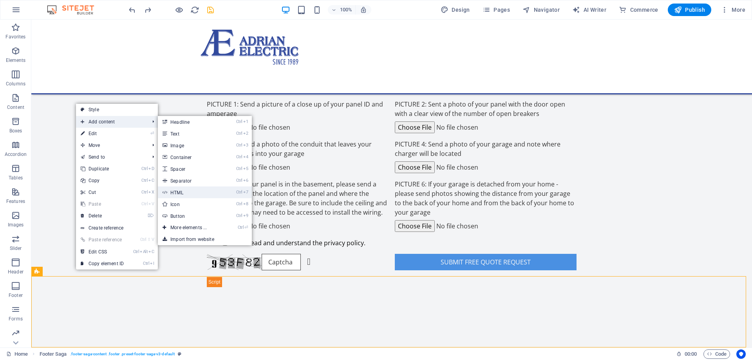
click at [189, 193] on link "Ctrl 7 HTML" at bounding box center [190, 192] width 65 height 12
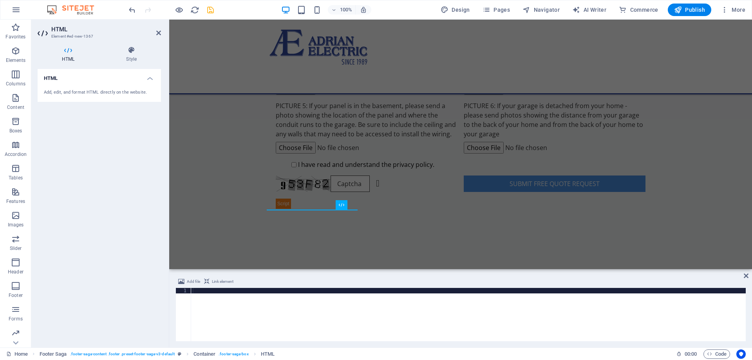
click at [252, 289] on div at bounding box center [468, 320] width 555 height 64
paste textarea
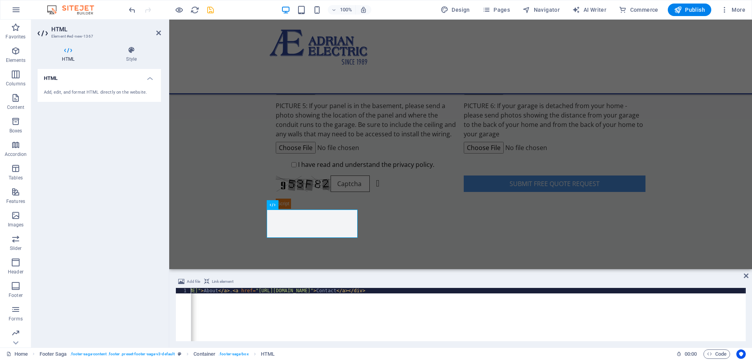
click at [246, 293] on div "< div class = "textwidget" > < a href = "[URL][DOMAIN_NAME]" > Residential </ a…" at bounding box center [131, 320] width 1230 height 64
type textarea "<div class="textwidget"><a href="[URL][DOMAIN_NAME]">Residential</a> . <a href=…"
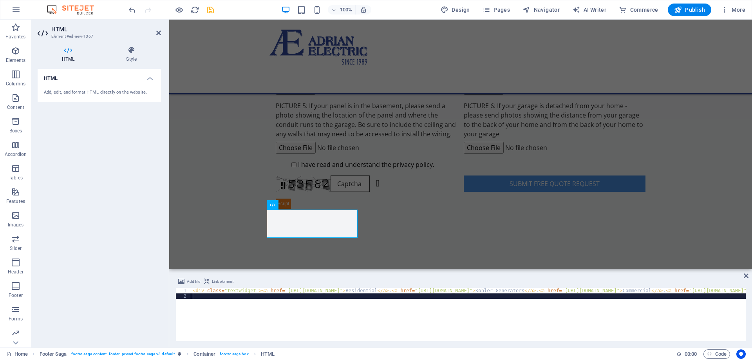
scroll to position [0, 0]
paste textarea "<div class="textwidget"><h4>Contact [PERSON_NAME] [DATE] at <a href="tel:[PHONE…"
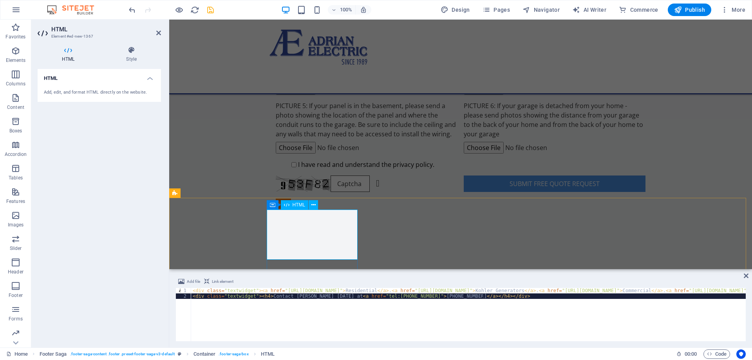
type textarea "<div class="textwidget"><h4>Contact [PERSON_NAME] [DATE] at <a href="tel:[PHONE…"
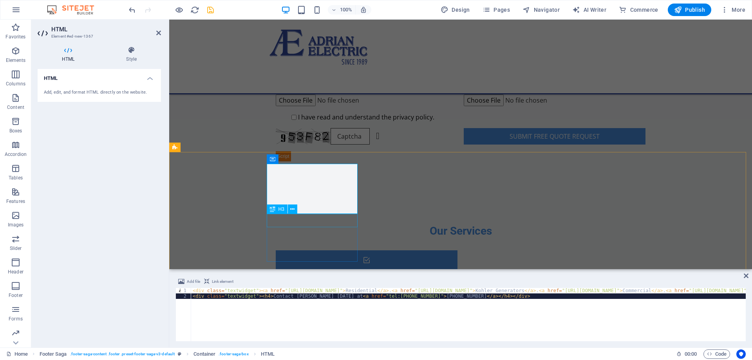
scroll to position [820, 0]
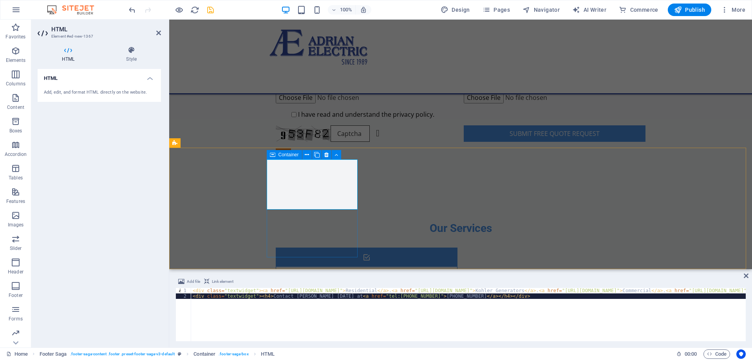
click at [289, 154] on span "Container" at bounding box center [288, 154] width 20 height 5
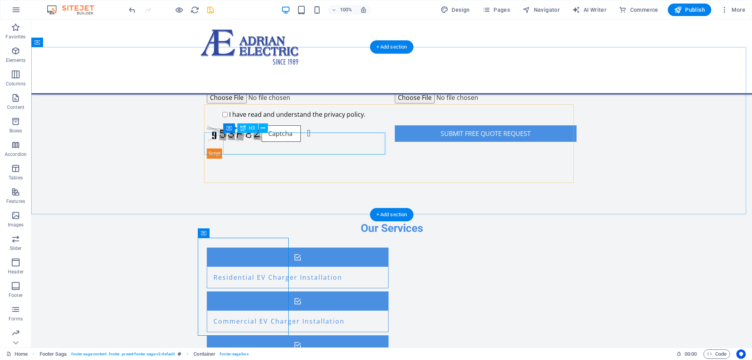
scroll to position [742, 0]
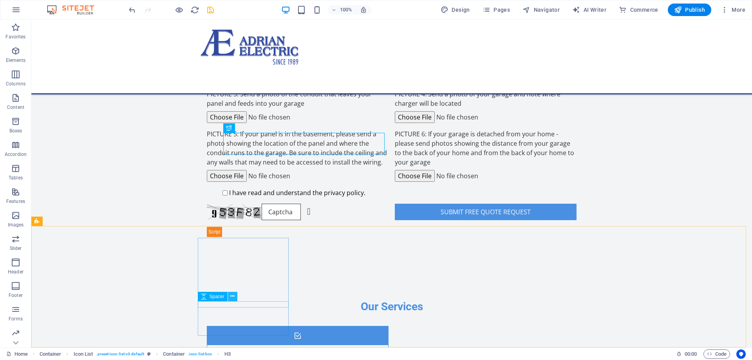
click at [235, 296] on button at bounding box center [232, 296] width 9 height 9
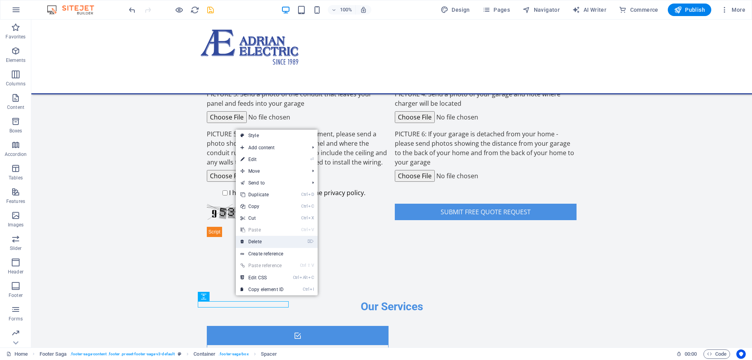
click at [256, 242] on link "⌦ Delete" at bounding box center [262, 242] width 52 height 12
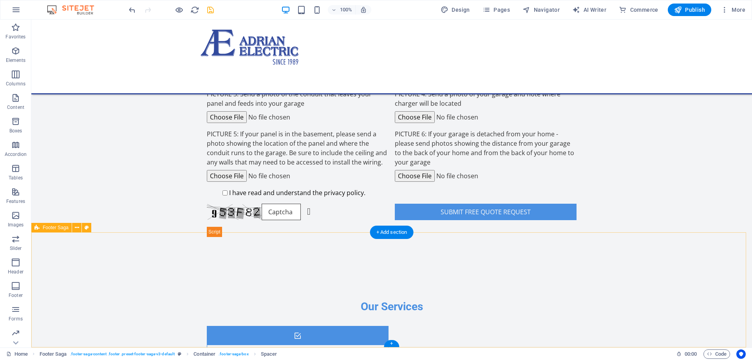
scroll to position [736, 0]
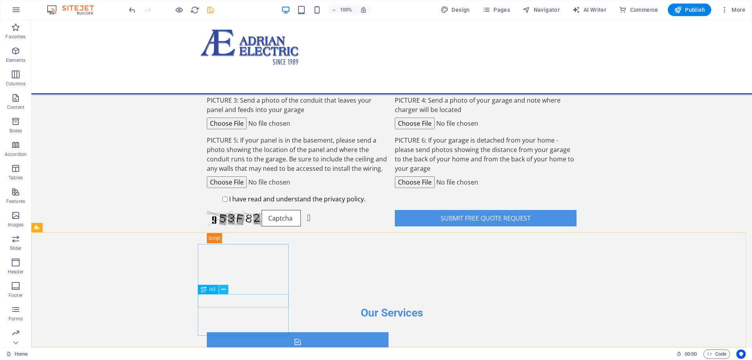
click at [224, 287] on icon at bounding box center [223, 289] width 4 height 8
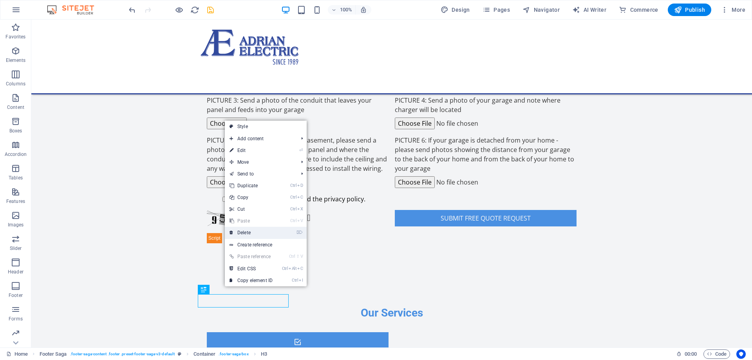
click at [251, 234] on link "⌦ Delete" at bounding box center [251, 233] width 52 height 12
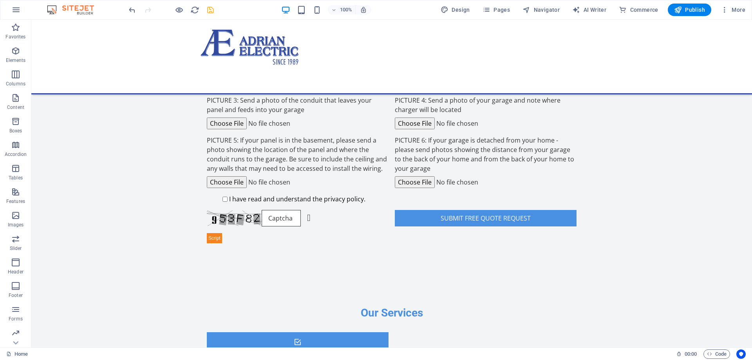
scroll to position [723, 0]
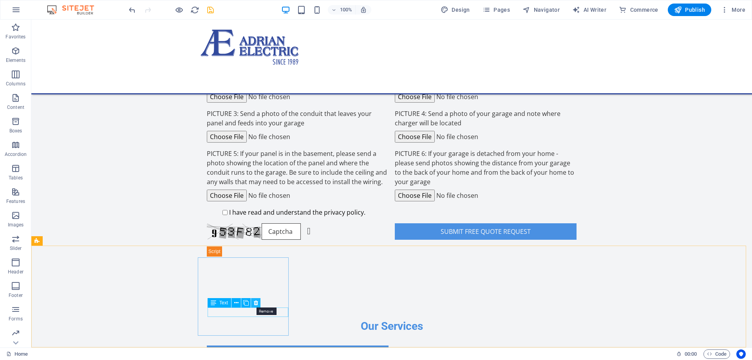
click at [255, 302] on icon at bounding box center [256, 303] width 4 height 8
click at [247, 302] on icon at bounding box center [246, 303] width 4 height 8
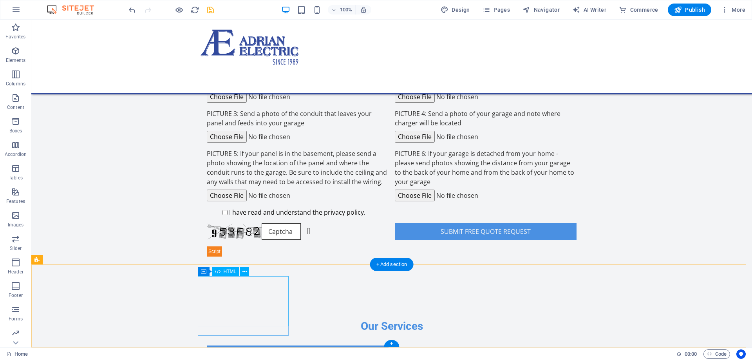
scroll to position [704, 0]
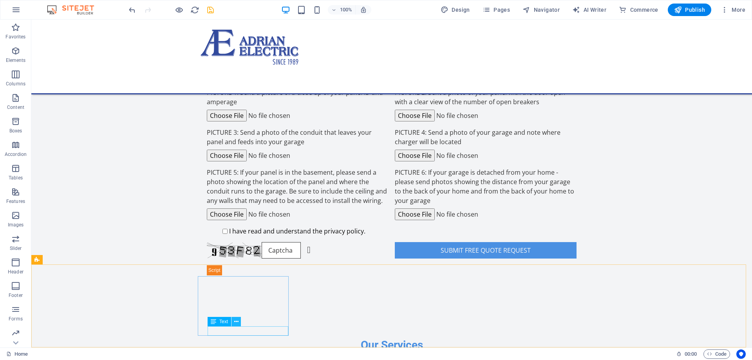
click at [236, 320] on icon at bounding box center [236, 322] width 4 height 8
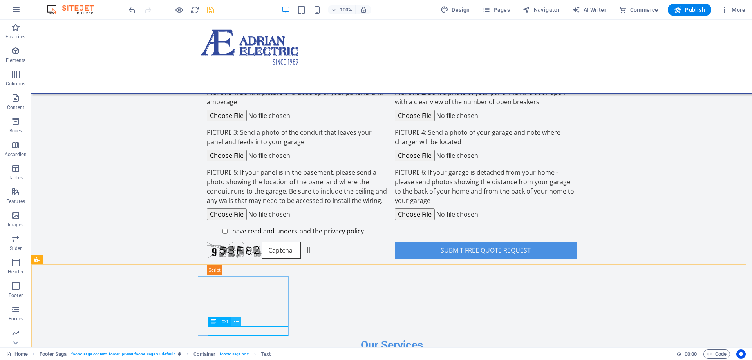
click at [235, 322] on icon at bounding box center [236, 322] width 4 height 8
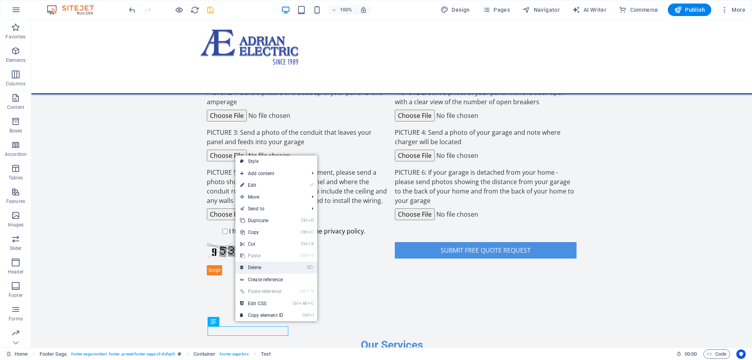
click at [249, 268] on link "⌦ Delete" at bounding box center [261, 268] width 52 height 12
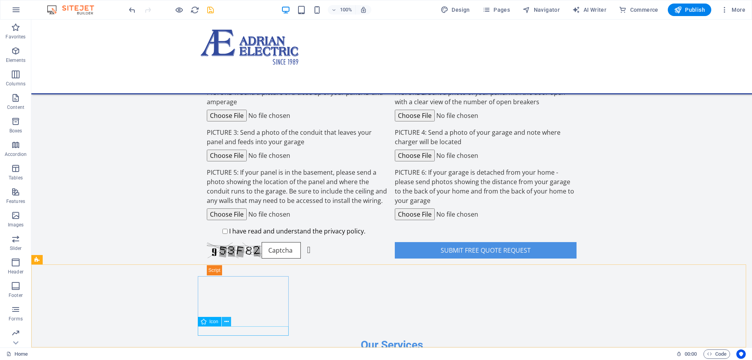
click at [229, 323] on button at bounding box center [226, 321] width 9 height 9
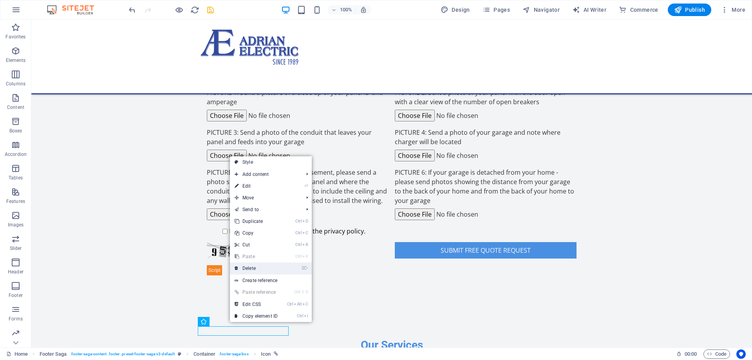
click at [249, 267] on link "⌦ Delete" at bounding box center [256, 268] width 52 height 12
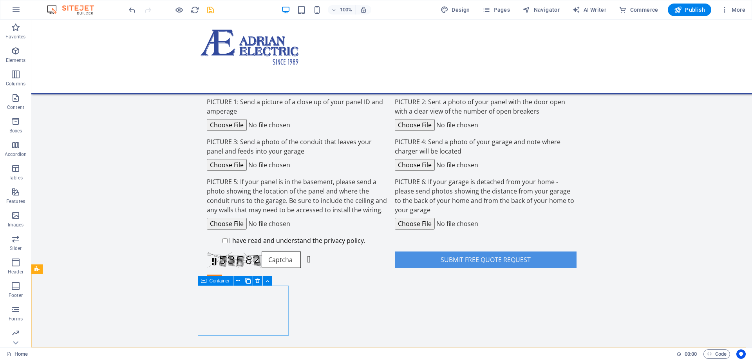
click at [208, 282] on div "Container" at bounding box center [215, 280] width 35 height 9
click at [223, 283] on span "Container" at bounding box center [220, 280] width 20 height 5
click at [239, 280] on icon at bounding box center [238, 281] width 4 height 8
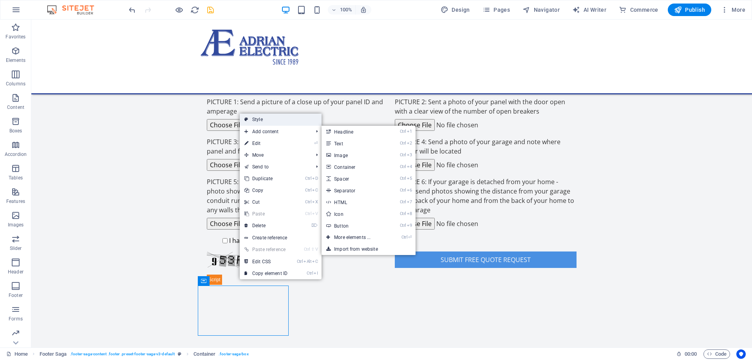
click at [255, 121] on link "Style" at bounding box center [281, 120] width 82 height 12
select select "rem"
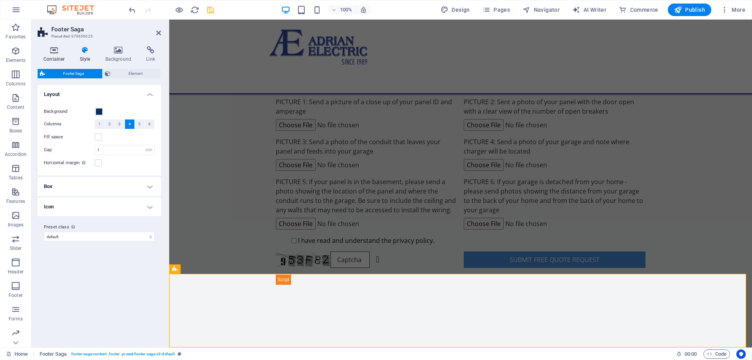
click at [49, 52] on icon at bounding box center [54, 50] width 33 height 8
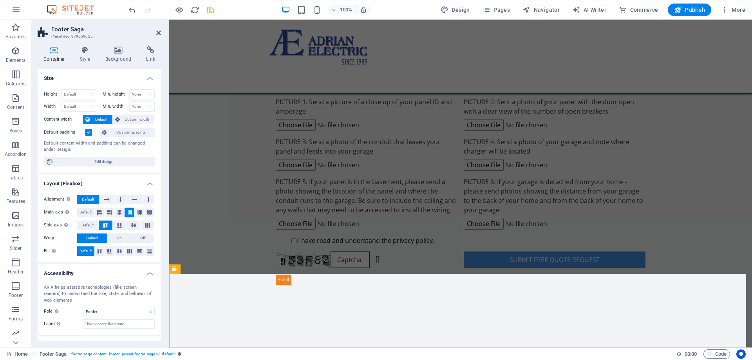
click at [95, 122] on span "Default" at bounding box center [101, 119] width 18 height 9
click at [210, 271] on button at bounding box center [214, 268] width 9 height 9
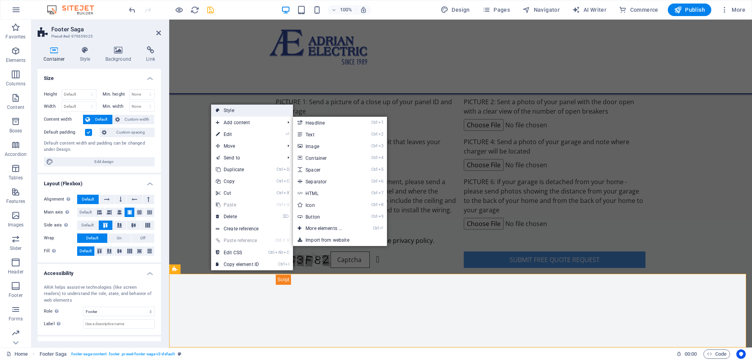
click at [229, 108] on link "Style" at bounding box center [252, 111] width 82 height 12
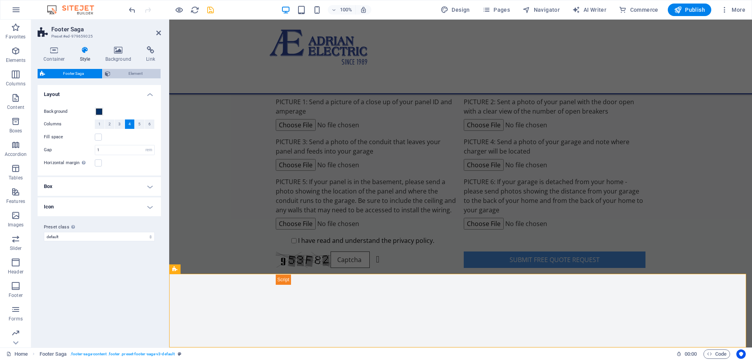
click at [126, 69] on span "Element" at bounding box center [136, 73] width 46 height 9
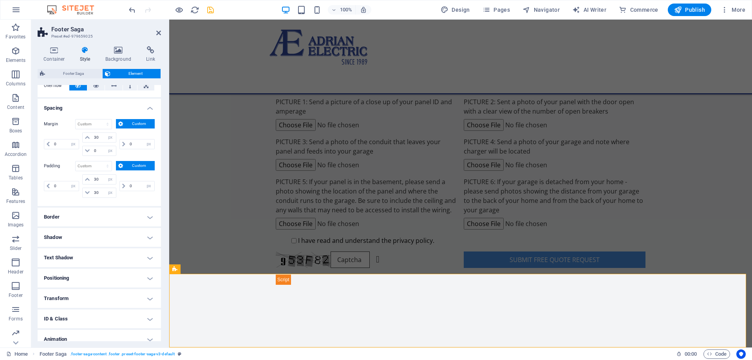
scroll to position [0, 0]
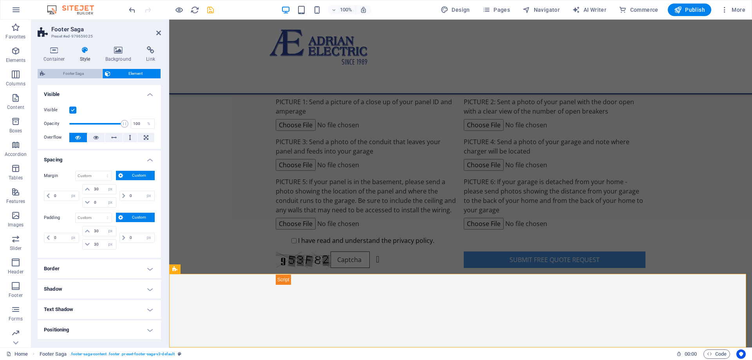
click at [82, 74] on span "Footer Saga" at bounding box center [73, 73] width 52 height 9
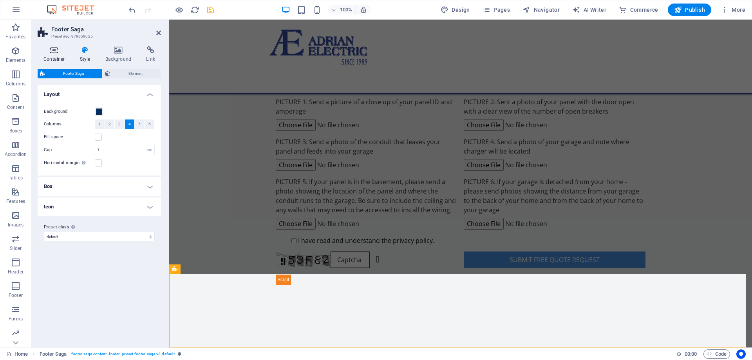
click at [59, 53] on icon at bounding box center [54, 50] width 33 height 8
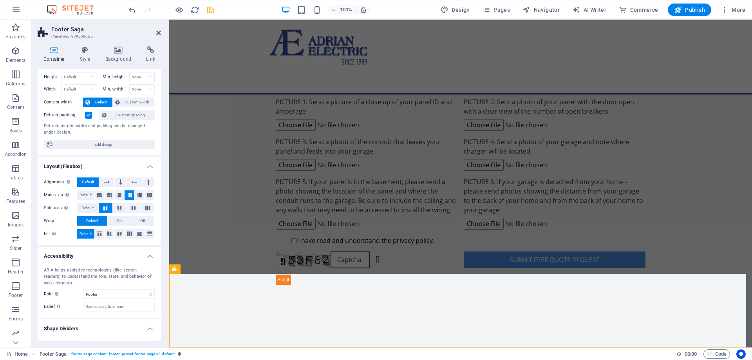
scroll to position [31, 0]
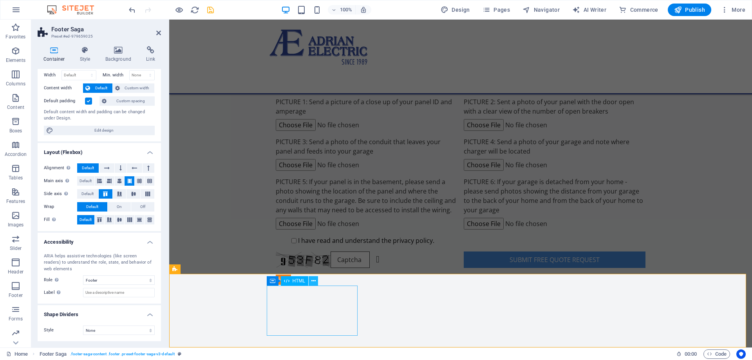
click at [311, 280] on button at bounding box center [313, 280] width 9 height 9
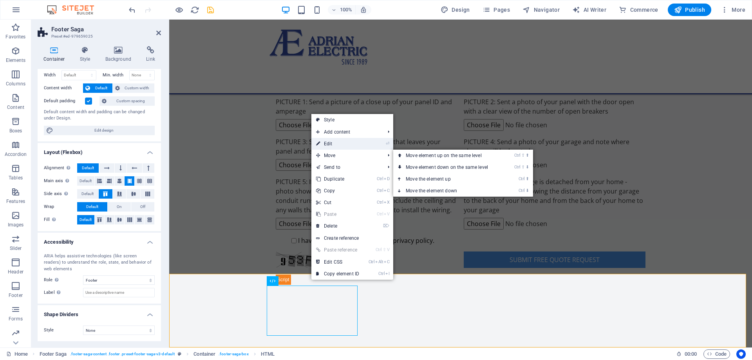
click at [337, 145] on link "⏎ Edit" at bounding box center [337, 144] width 52 height 12
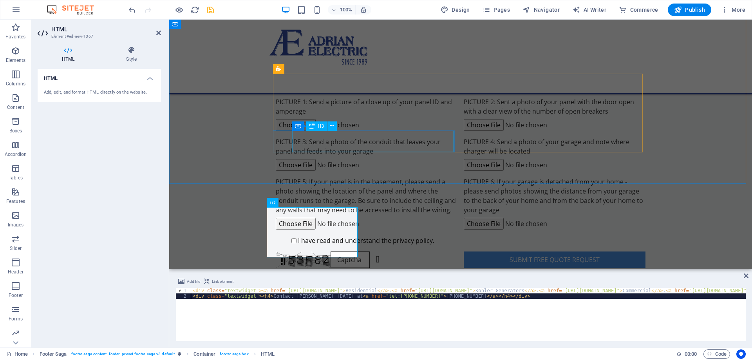
scroll to position [773, 0]
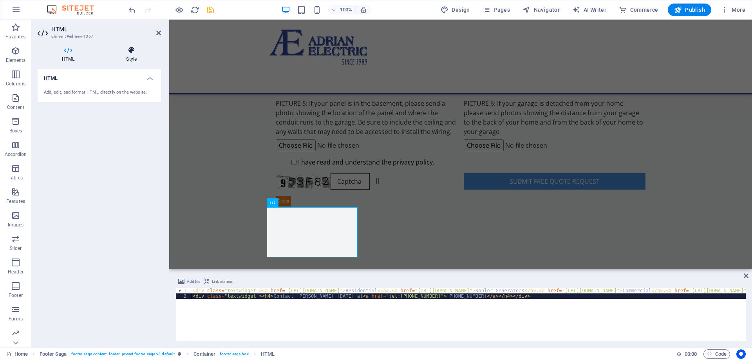
click at [116, 52] on icon at bounding box center [131, 50] width 59 height 8
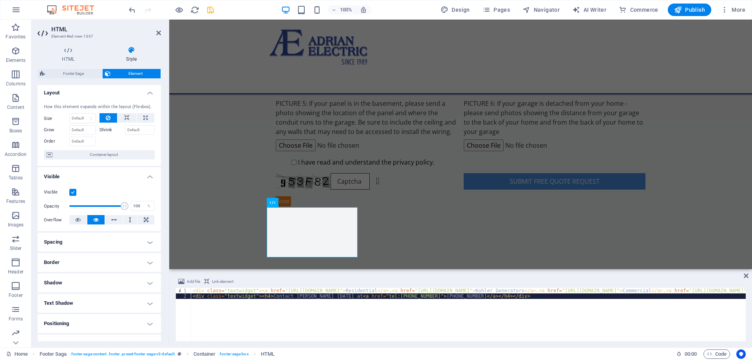
scroll to position [0, 0]
click at [312, 205] on icon at bounding box center [313, 203] width 4 height 8
click at [291, 202] on span "Container" at bounding box center [288, 202] width 20 height 5
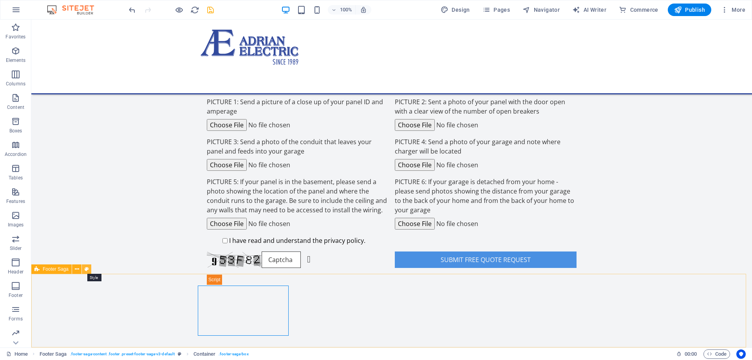
click at [89, 267] on icon at bounding box center [87, 269] width 4 height 8
select select "footer"
select select "rem"
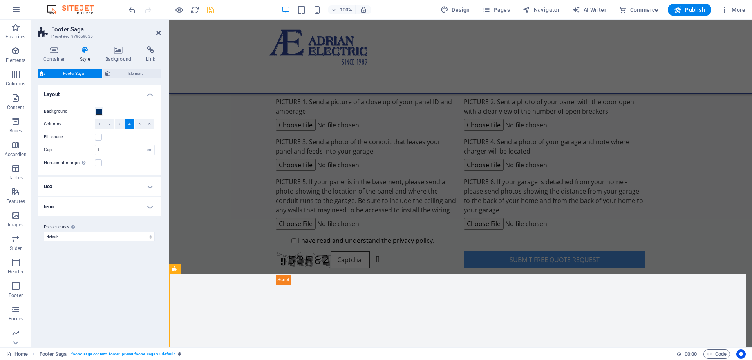
click at [31, 52] on div "Container Style Background Link Size Height Default px rem % vh vw Min. height …" at bounding box center [99, 193] width 136 height 307
click at [64, 49] on icon at bounding box center [54, 50] width 33 height 8
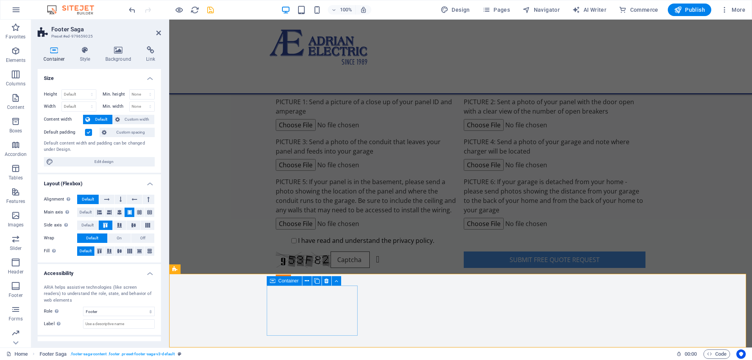
click at [273, 283] on icon at bounding box center [272, 280] width 5 height 9
click at [307, 281] on icon at bounding box center [307, 281] width 4 height 8
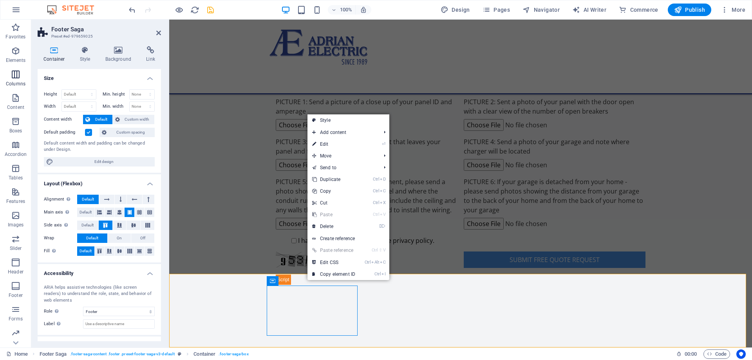
click at [17, 82] on p "Columns" at bounding box center [16, 84] width 20 height 6
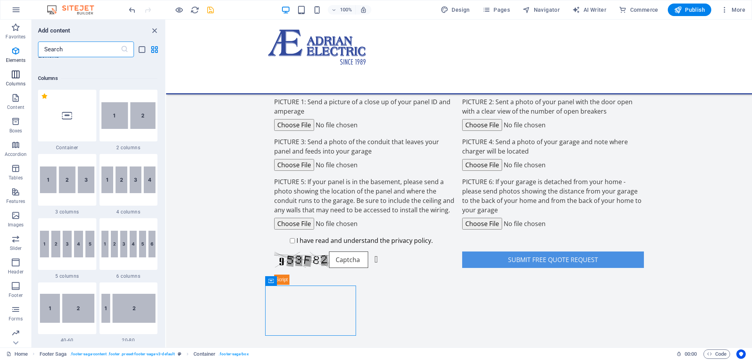
scroll to position [388, 0]
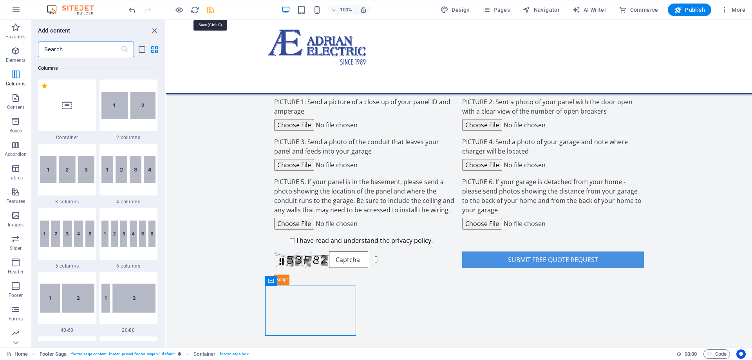
click at [210, 14] on icon "save" at bounding box center [210, 9] width 9 height 9
checkbox input "false"
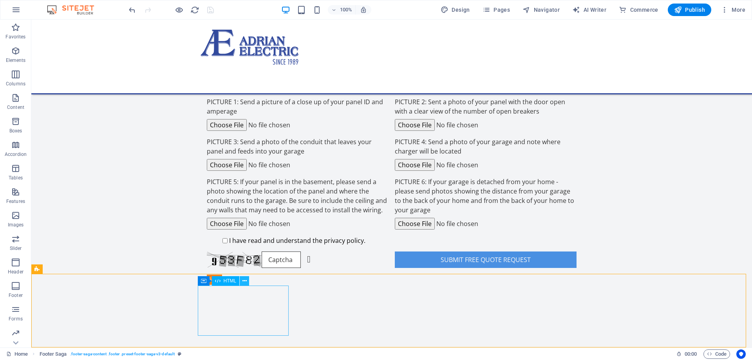
click at [242, 283] on button at bounding box center [244, 280] width 9 height 9
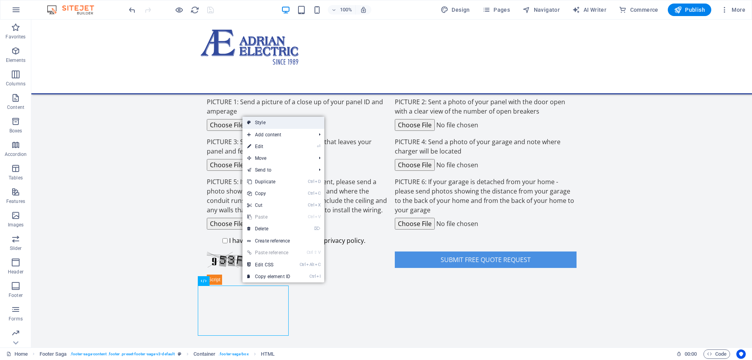
click at [263, 124] on link "Style" at bounding box center [283, 123] width 82 height 12
select select "rem"
